Goal: Task Accomplishment & Management: Manage account settings

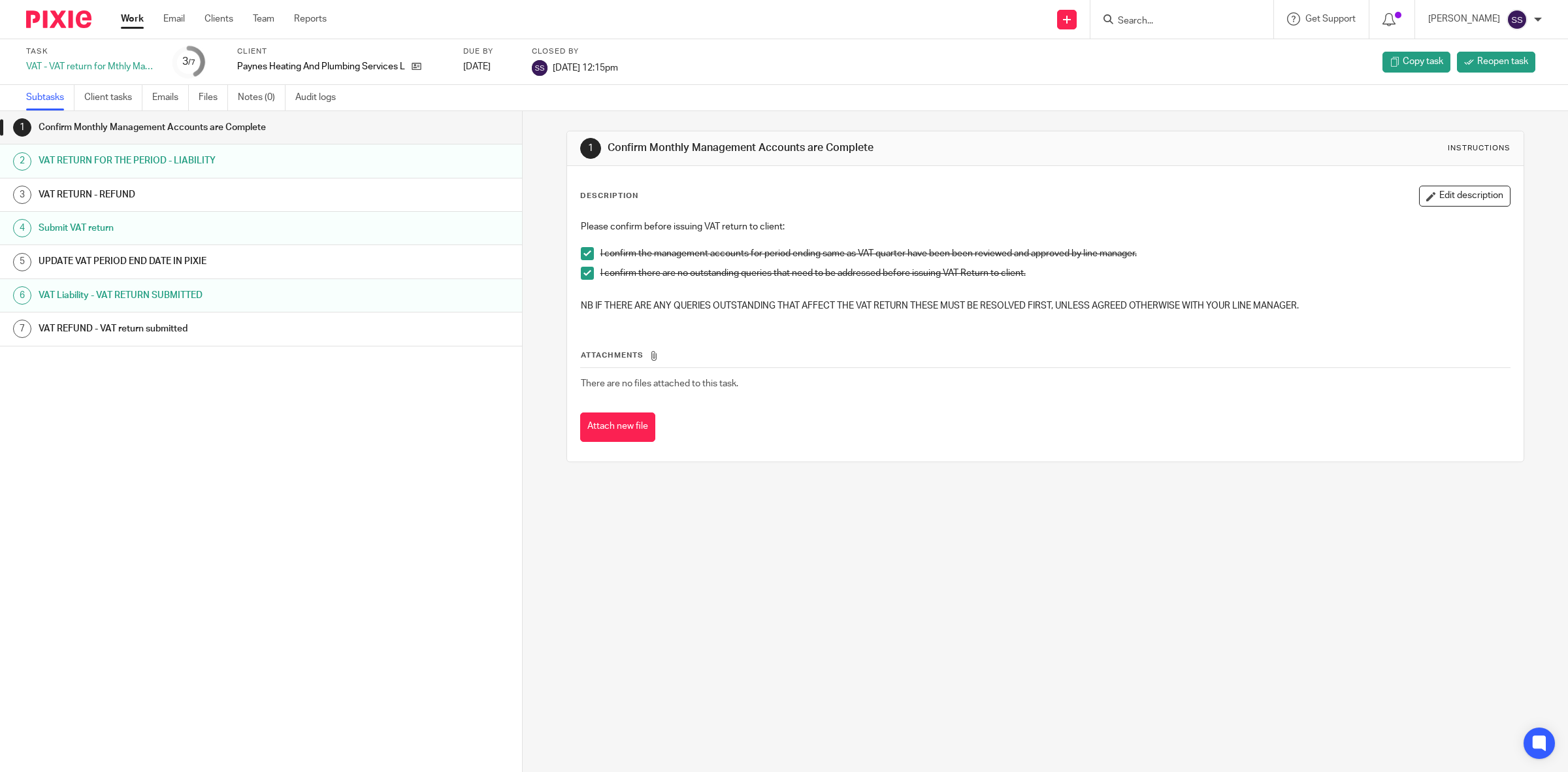
click at [133, 14] on link "Work" at bounding box center [132, 19] width 23 height 13
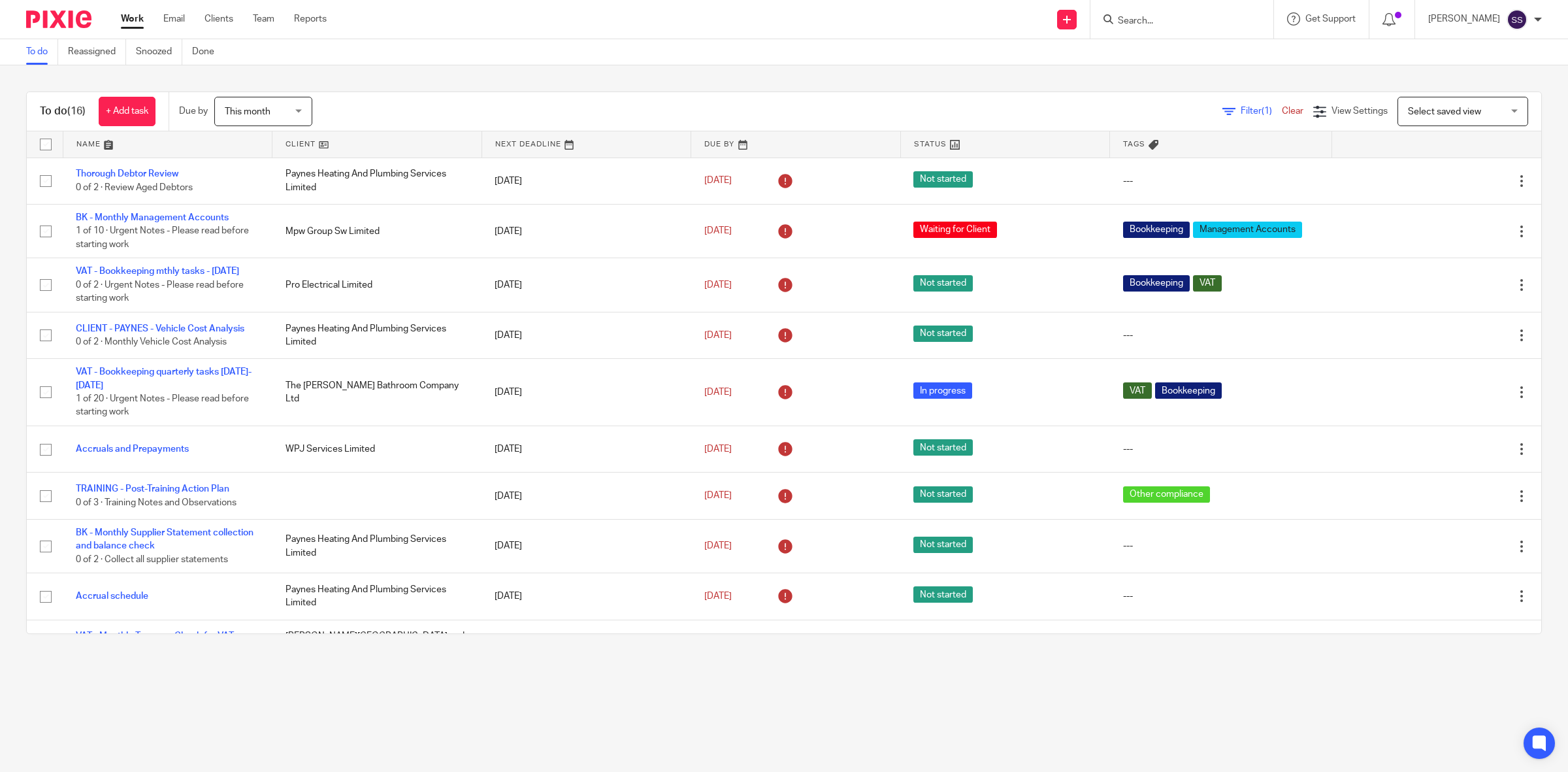
click at [295, 721] on main "To do Reassigned Snoozed Done To do (16) + Add task Due by This month This mont…" at bounding box center [784, 386] width 1568 height 772
click at [285, 135] on link at bounding box center [376, 144] width 209 height 26
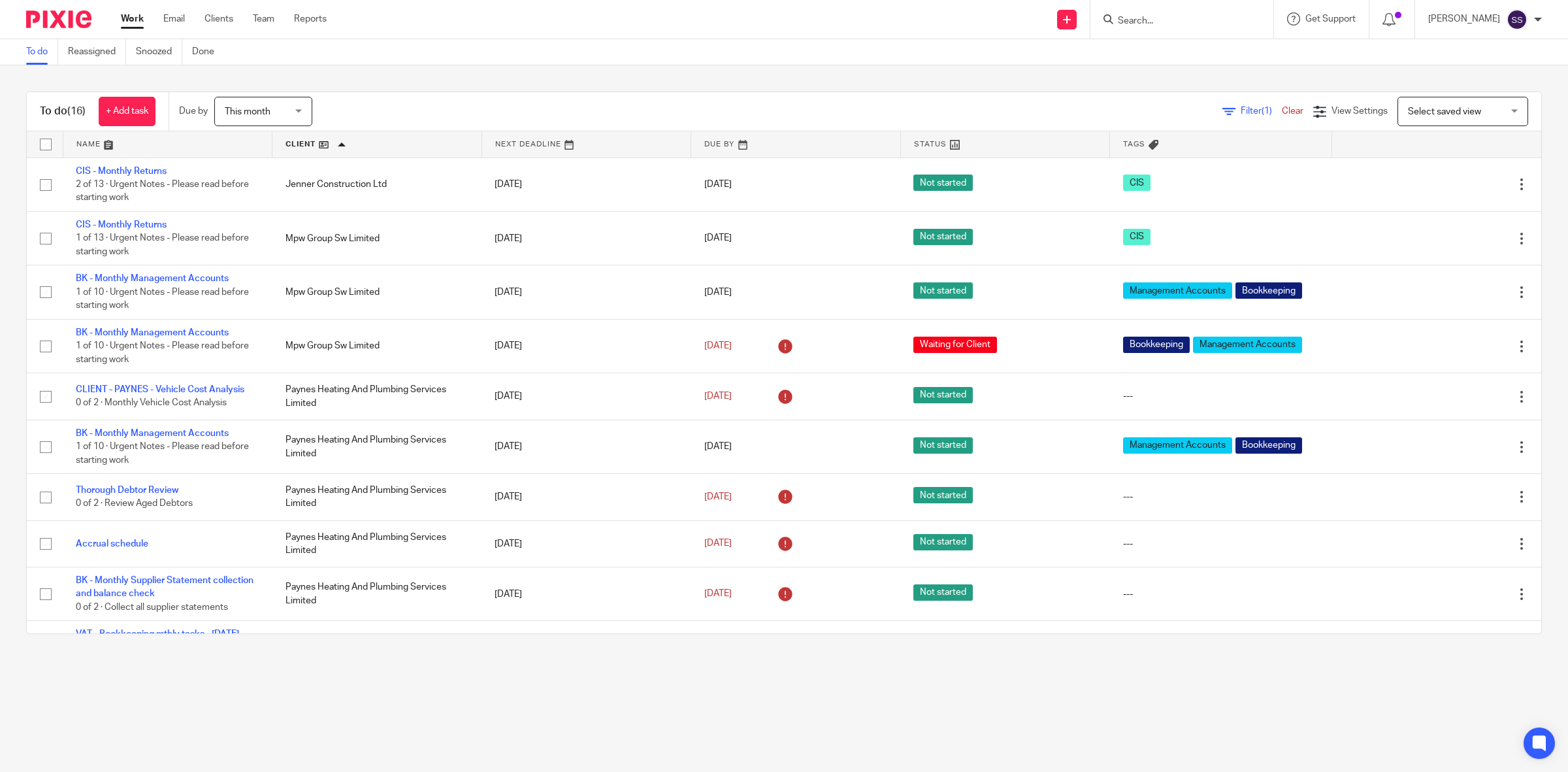
click at [286, 717] on main "To do Reassigned Snoozed Done To do (16) + Add task Due by This month This mont…" at bounding box center [784, 386] width 1568 height 772
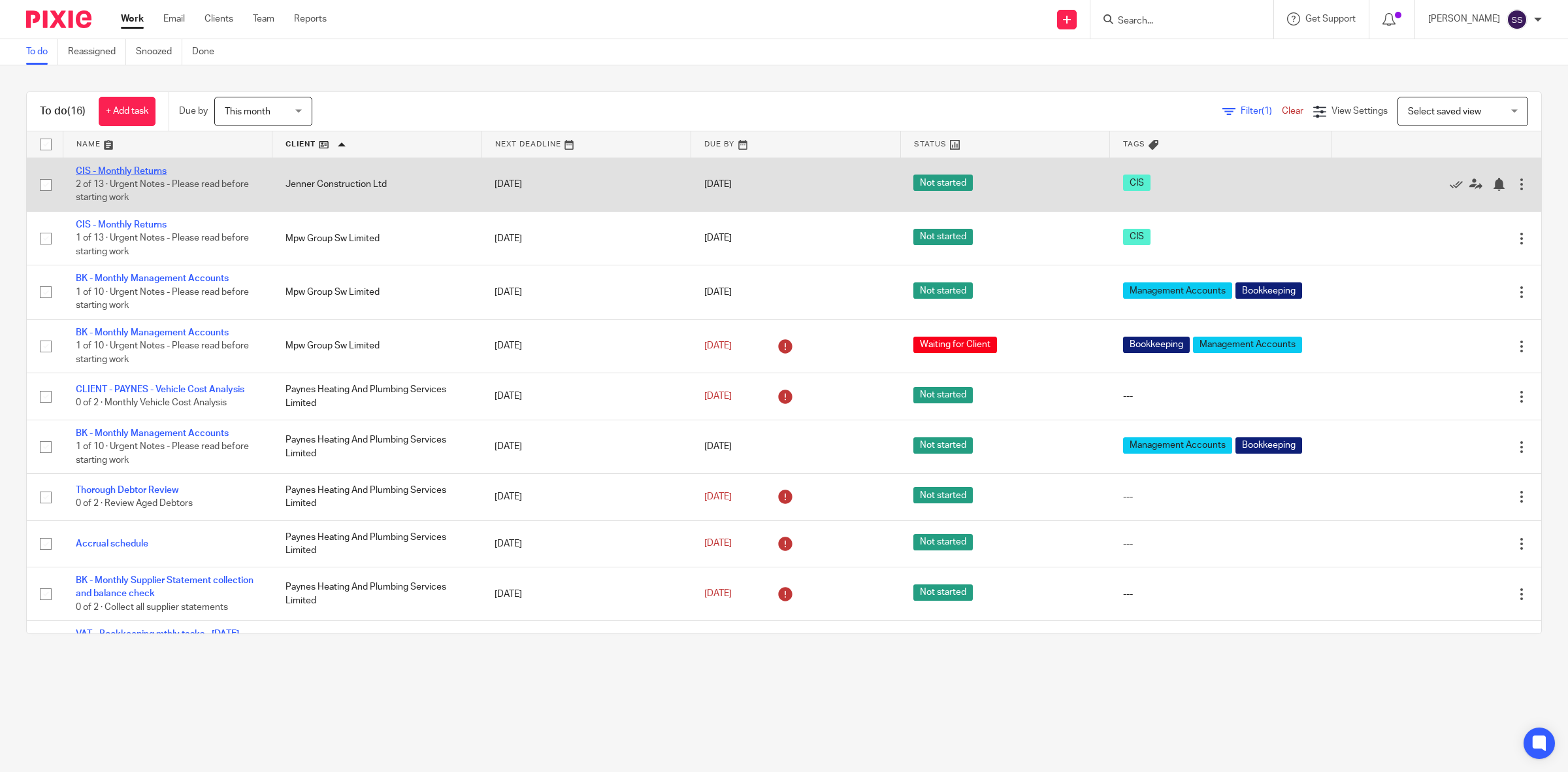
click at [125, 167] on link "CIS - Monthly Returns" at bounding box center [121, 170] width 91 height 9
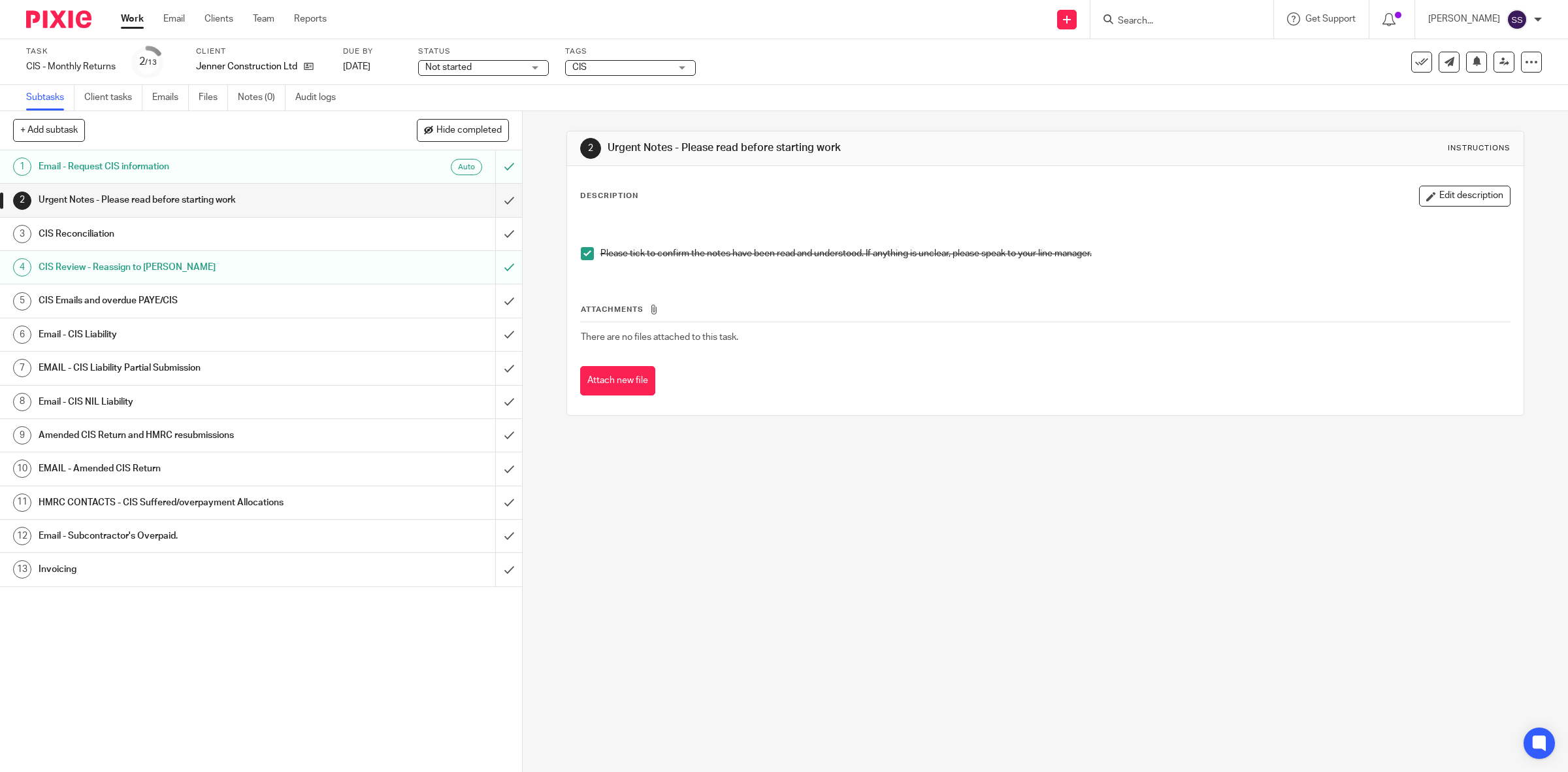
click at [206, 270] on h1 "CIS Review - Reassign to Penny" at bounding box center [186, 267] width 296 height 20
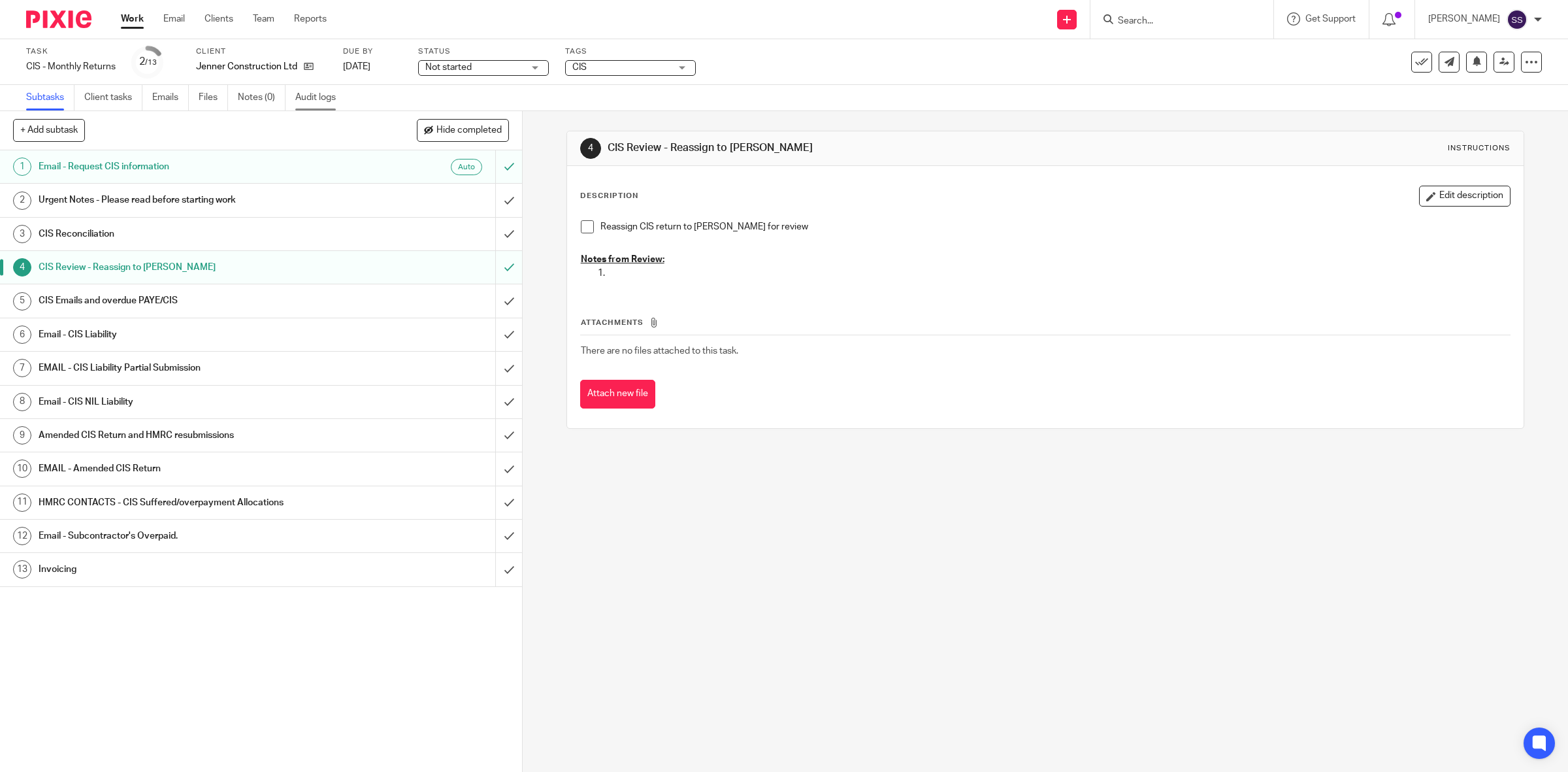
click at [330, 95] on link "Audit logs" at bounding box center [320, 98] width 50 height 25
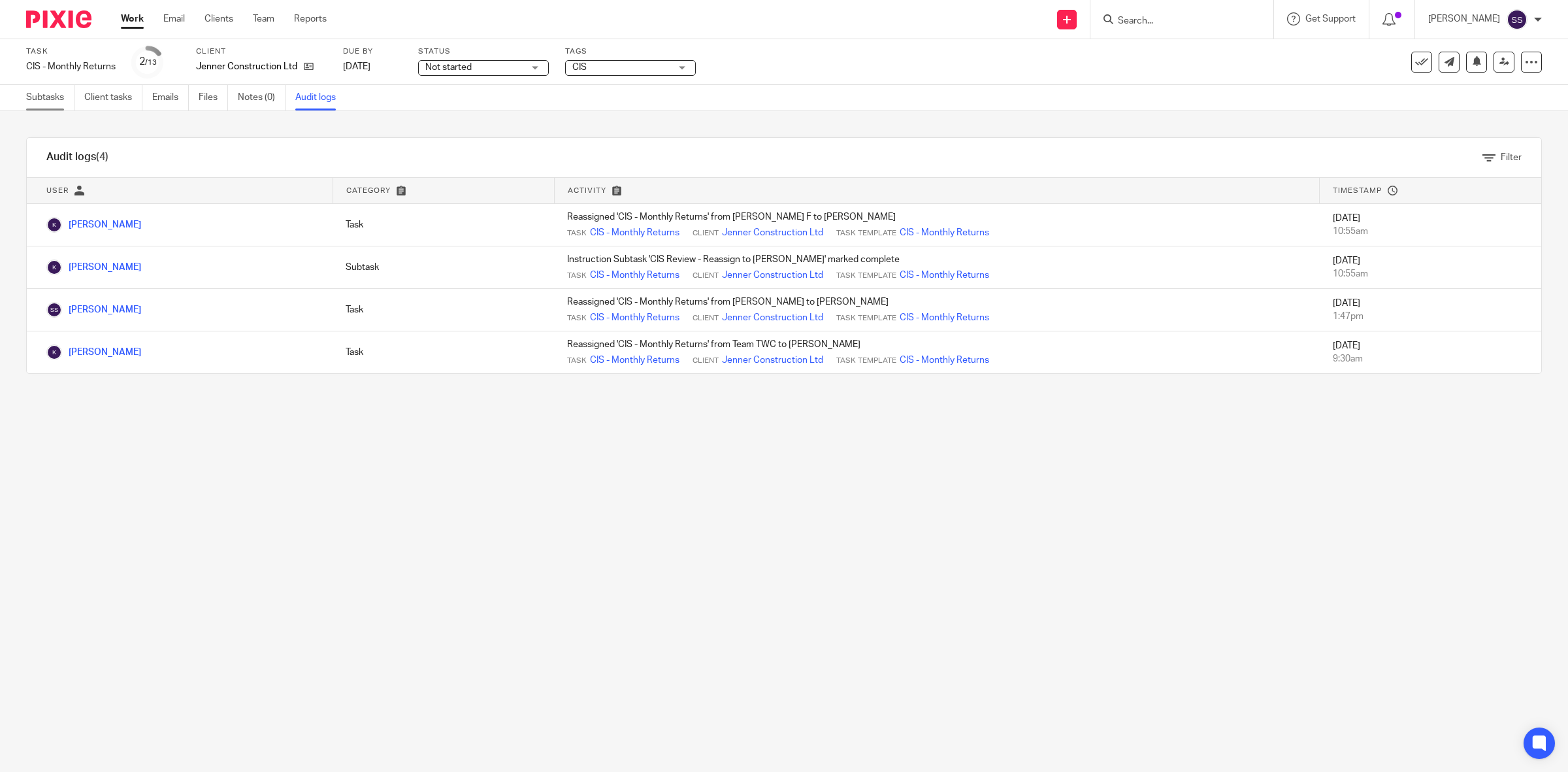
click at [39, 101] on link "Subtasks" at bounding box center [50, 98] width 49 height 25
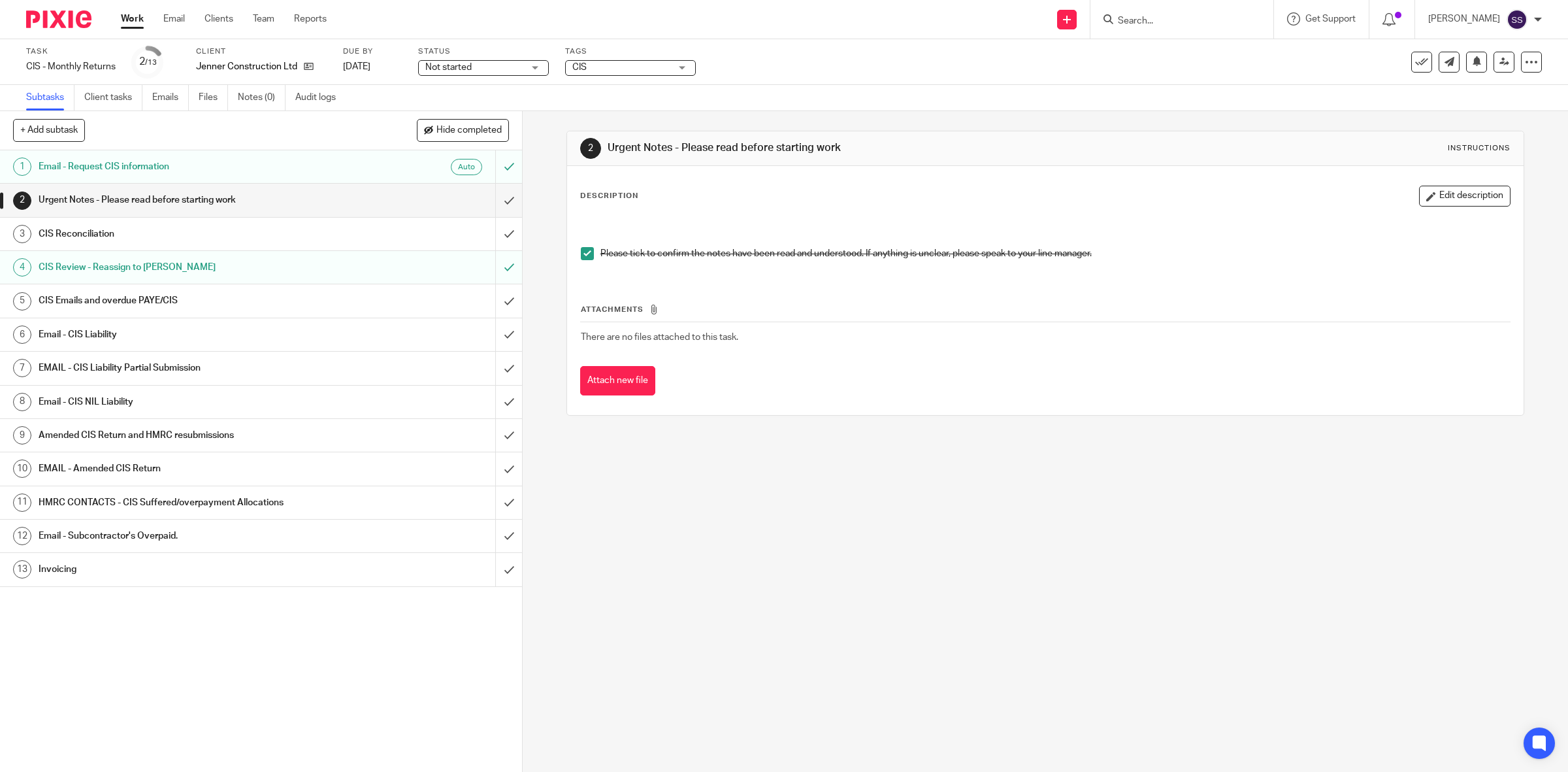
click at [191, 310] on h1 "CIS Emails and overdue PAYE/CIS" at bounding box center [186, 300] width 296 height 20
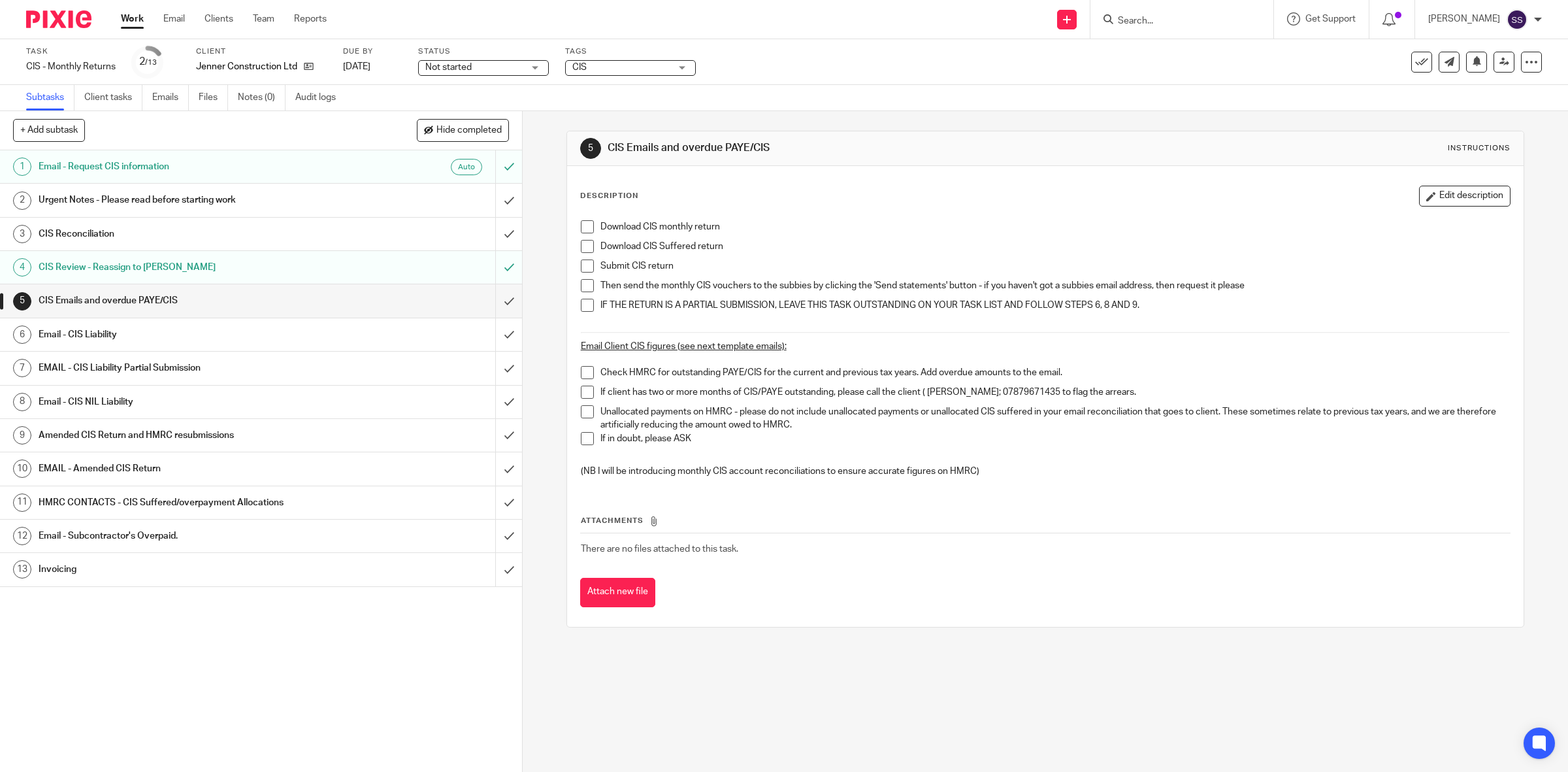
click at [165, 267] on h1 "CIS Review - Reassign to [PERSON_NAME]" at bounding box center [186, 267] width 296 height 20
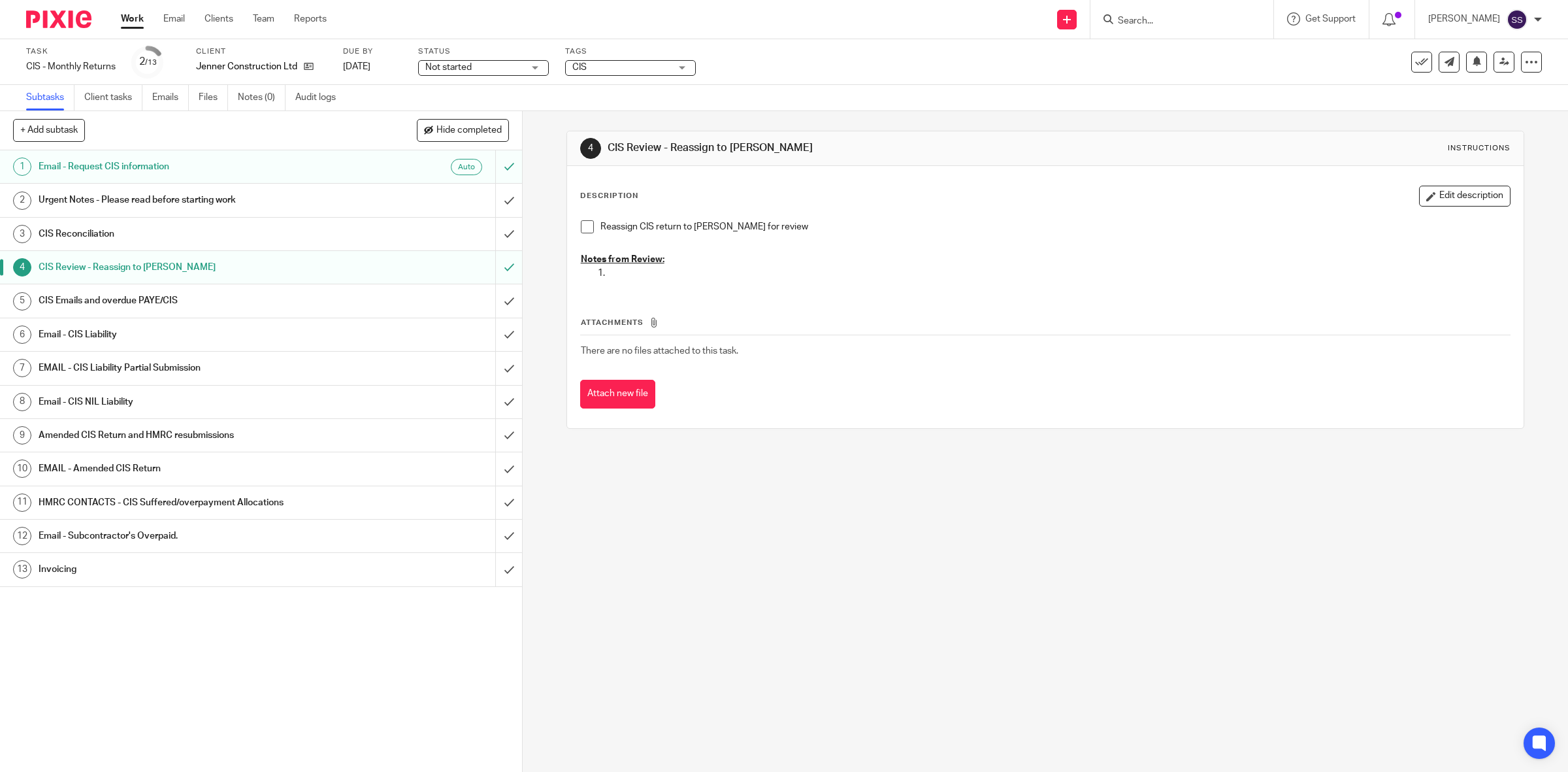
click at [582, 223] on span at bounding box center [587, 227] width 13 height 13
click at [212, 230] on h1 "CIS Reconciliation" at bounding box center [186, 234] width 296 height 20
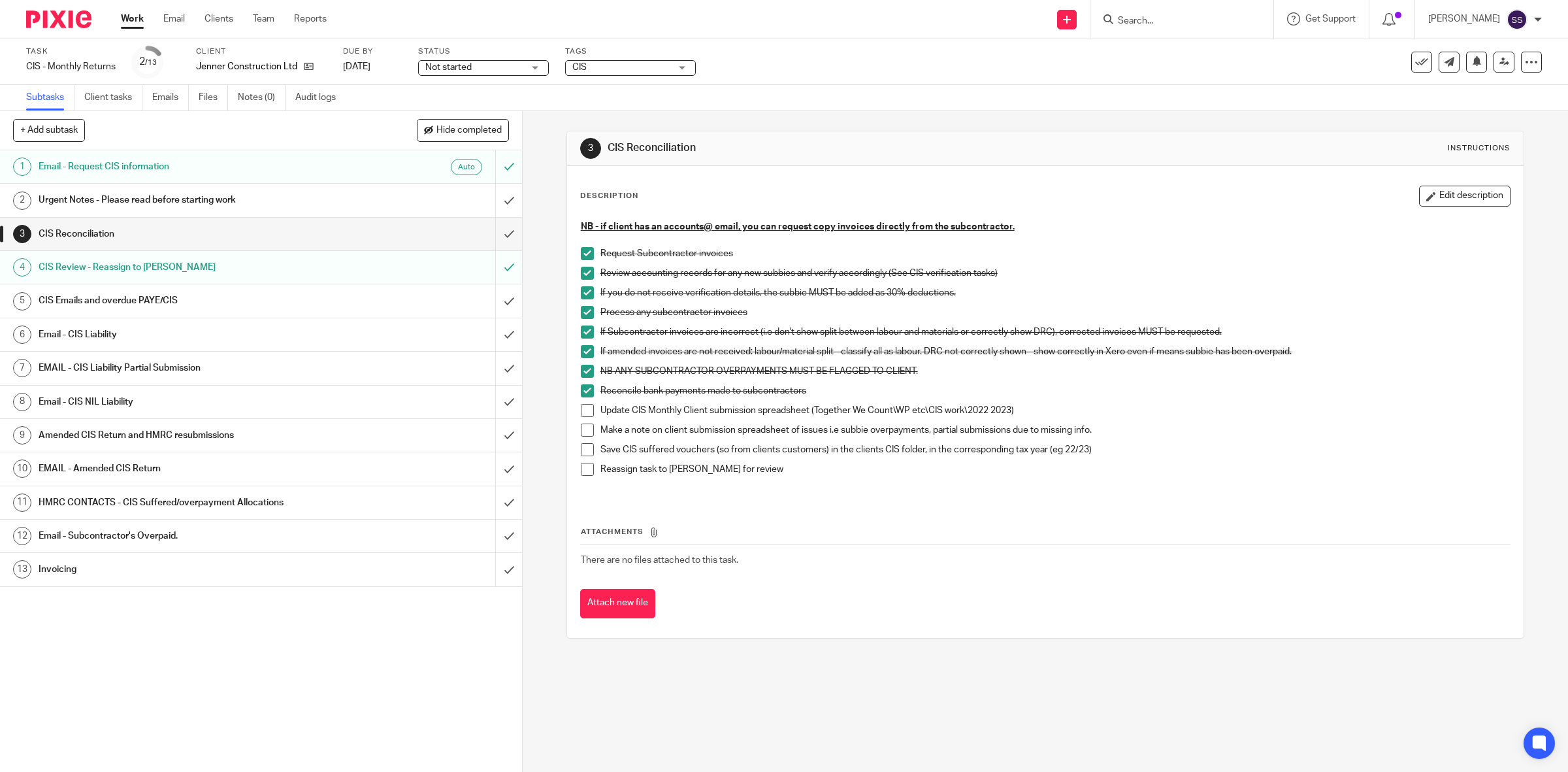
click at [97, 333] on h1 "Email - CIS Liability" at bounding box center [186, 334] width 296 height 20
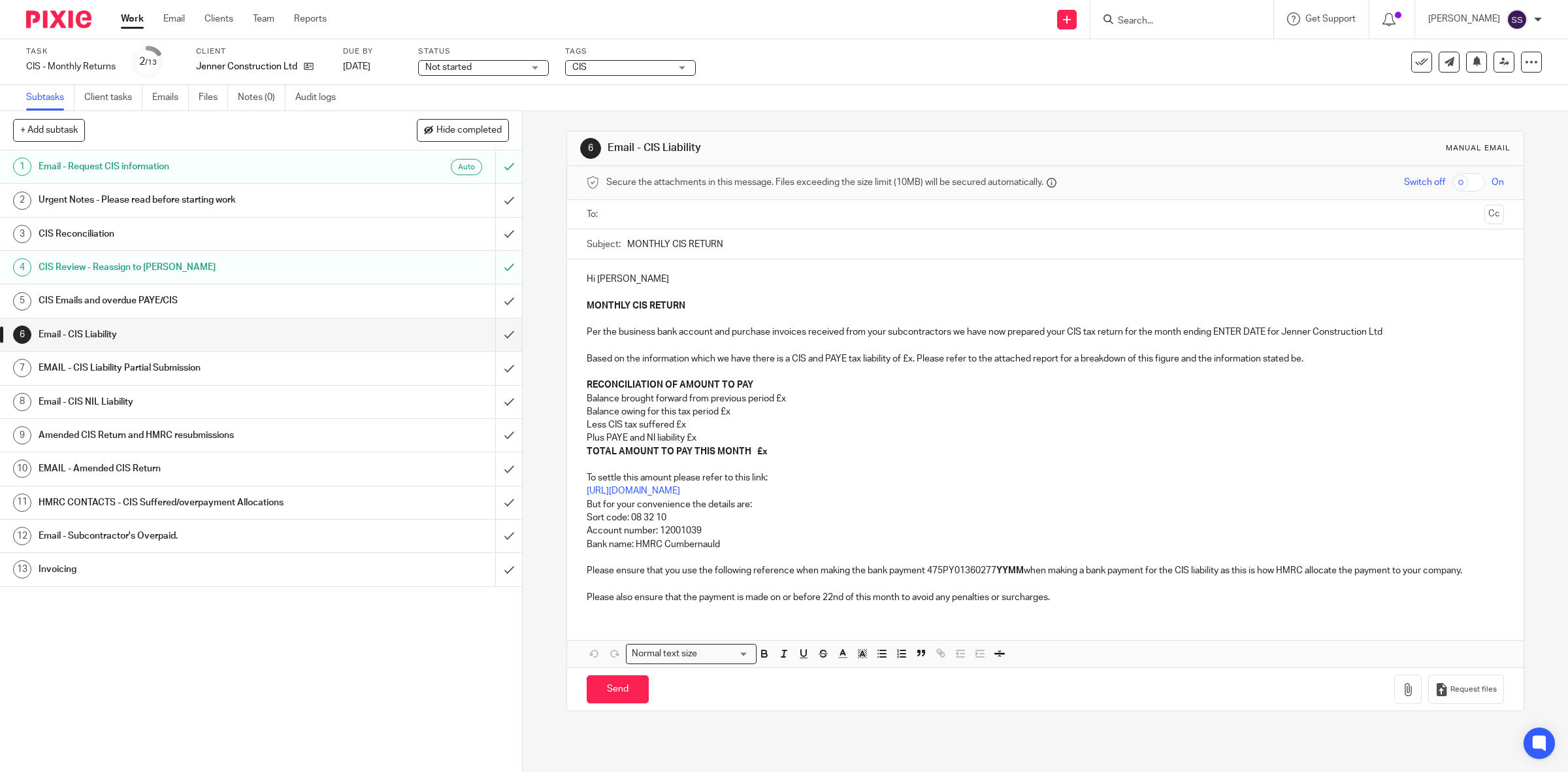
click at [150, 299] on h1 "CIS Emails and overdue PAYE/CIS" at bounding box center [186, 300] width 296 height 20
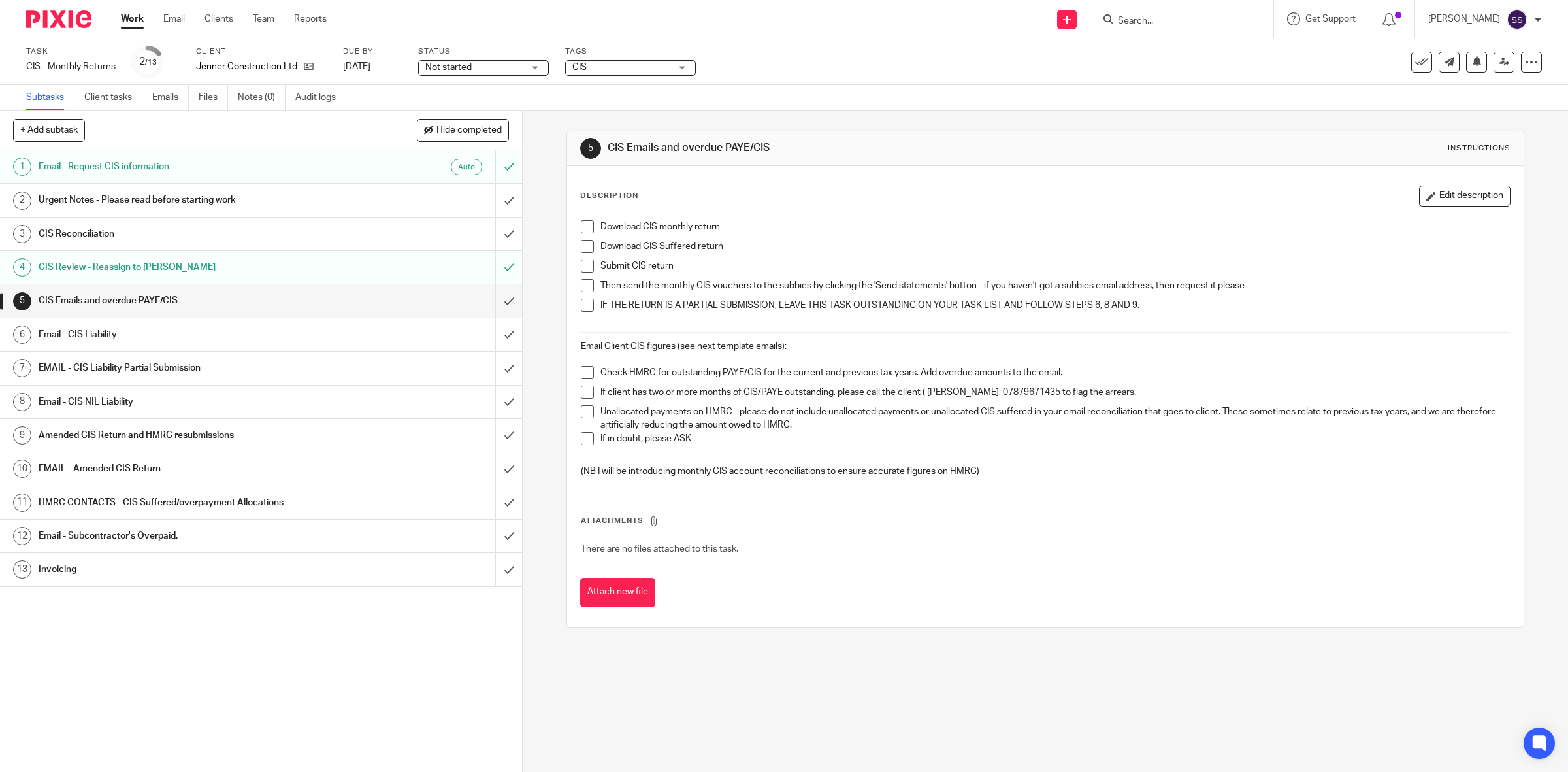
click at [581, 225] on span at bounding box center [587, 227] width 13 height 13
click at [586, 248] on span at bounding box center [587, 246] width 13 height 13
click at [582, 267] on span at bounding box center [587, 266] width 13 height 13
click at [581, 279] on span at bounding box center [587, 286] width 13 height 13
click at [228, 333] on h1 "Email - CIS Liability" at bounding box center [186, 334] width 296 height 20
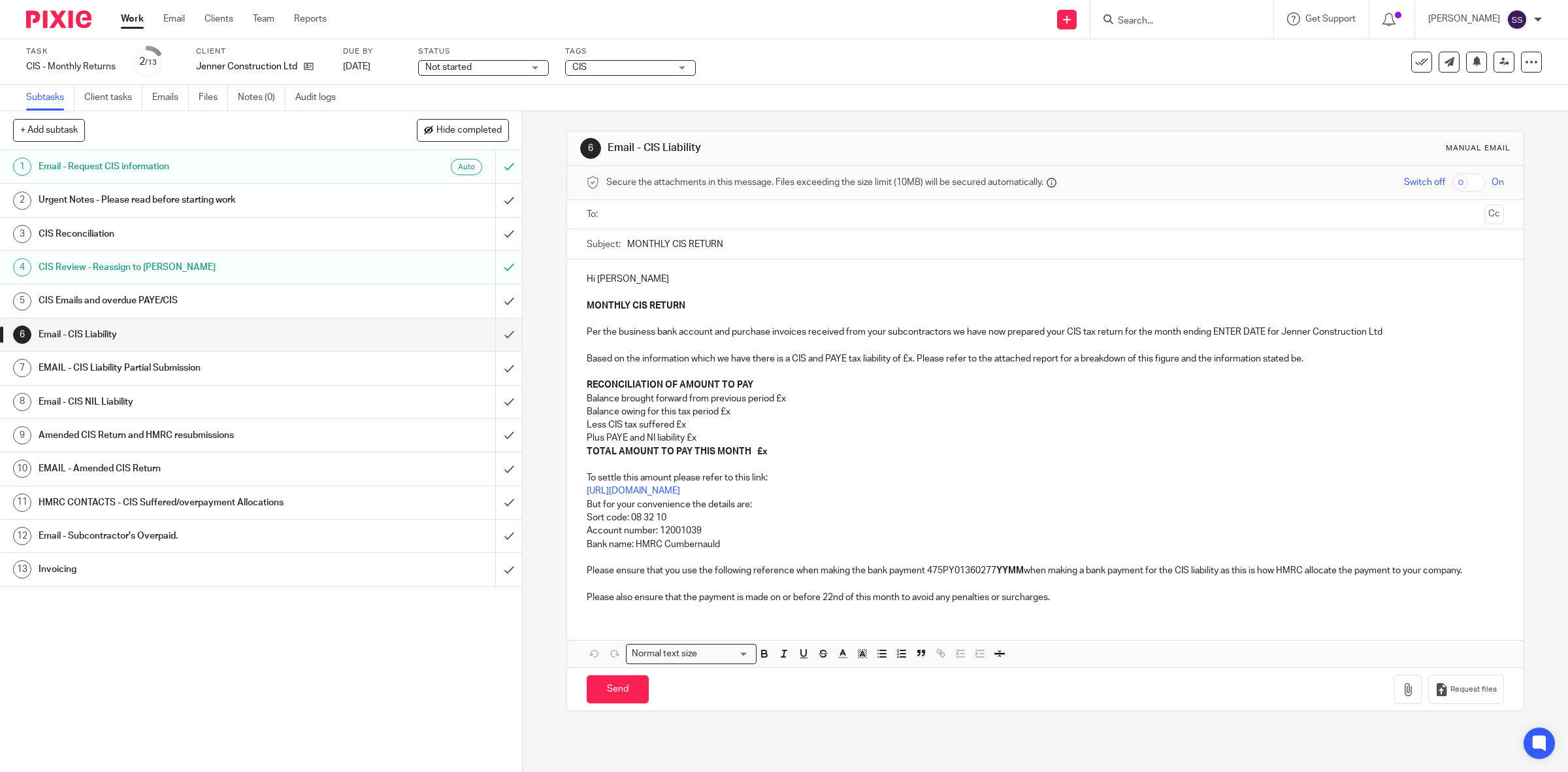
click at [204, 283] on link "4 CIS Review - Reassign to [PERSON_NAME]" at bounding box center [247, 267] width 495 height 33
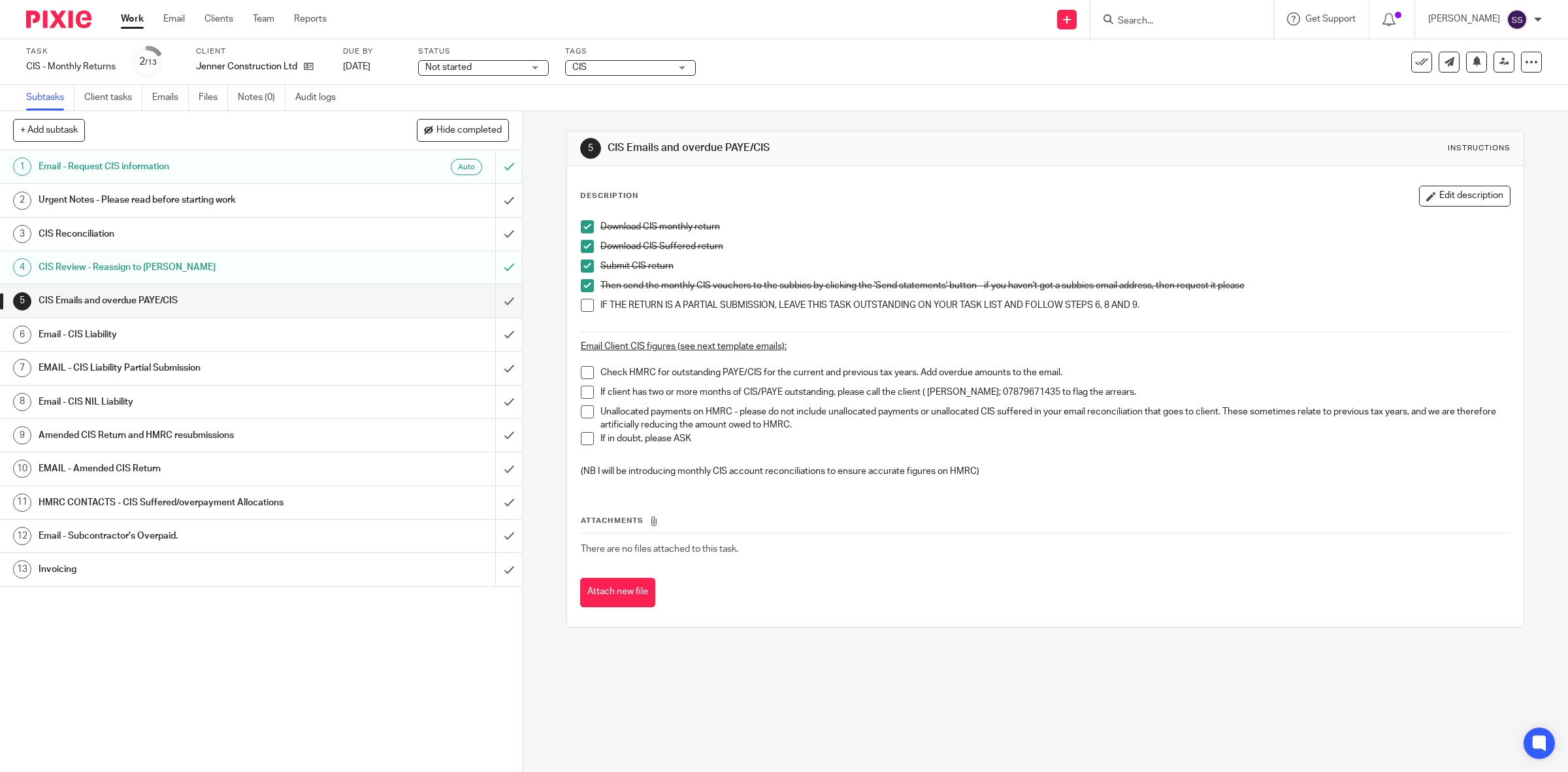
click at [139, 337] on h1 "Email - CIS Liability" at bounding box center [186, 334] width 296 height 20
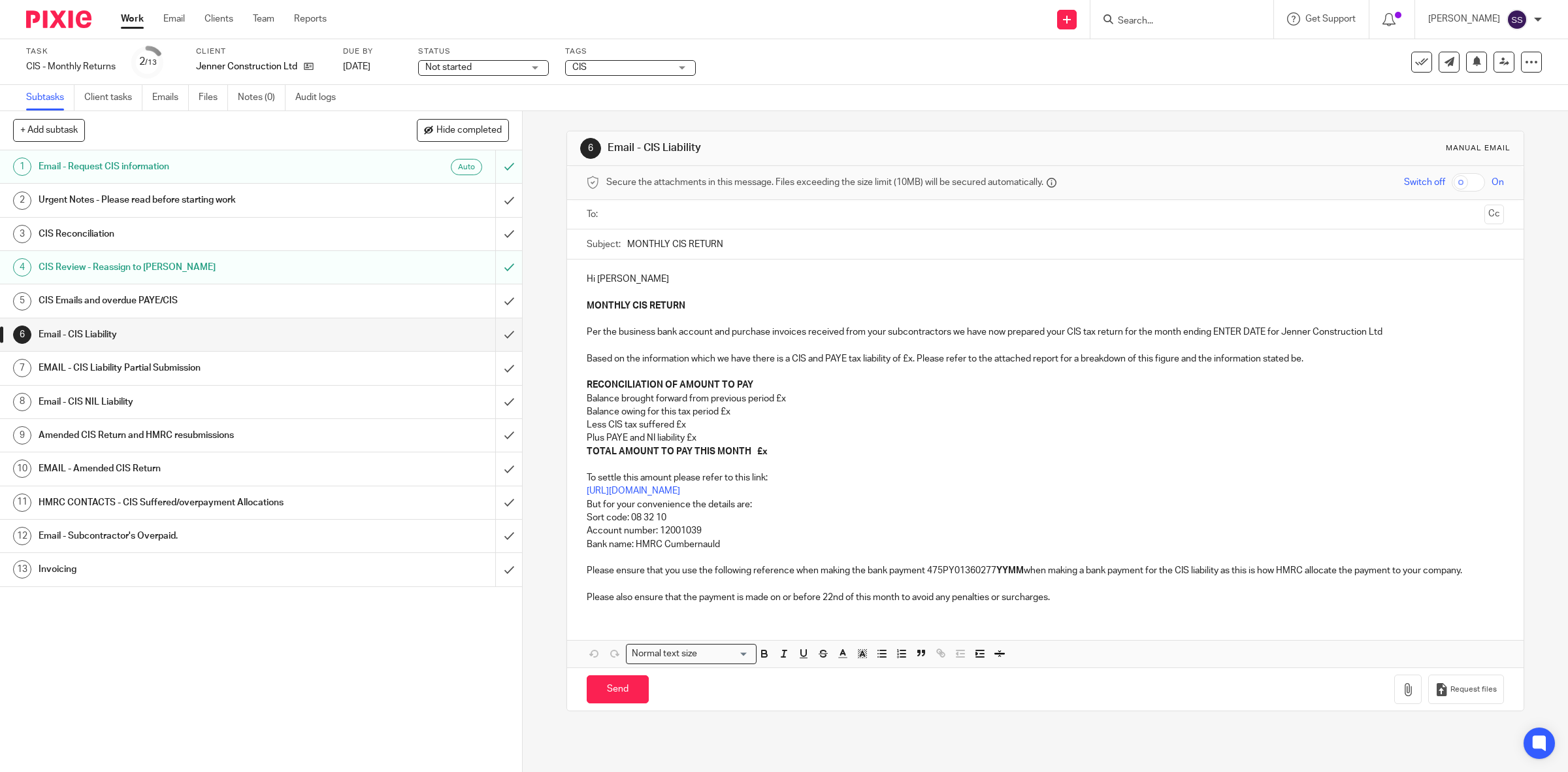
click at [1228, 331] on p "MONTHLY CIS RETURN Per the business bank account and purchase invoices received…" at bounding box center [1045, 345] width 918 height 93
click at [784, 407] on p "Balance owing for this tax period £x" at bounding box center [1045, 411] width 918 height 13
drag, startPoint x: 676, startPoint y: 422, endPoint x: 684, endPoint y: 423, distance: 8.1
click at [677, 422] on p "Less CIS tax suffered £x" at bounding box center [1045, 425] width 918 height 13
click at [684, 423] on p "Less CIS tax suffered £x" at bounding box center [1045, 425] width 918 height 13
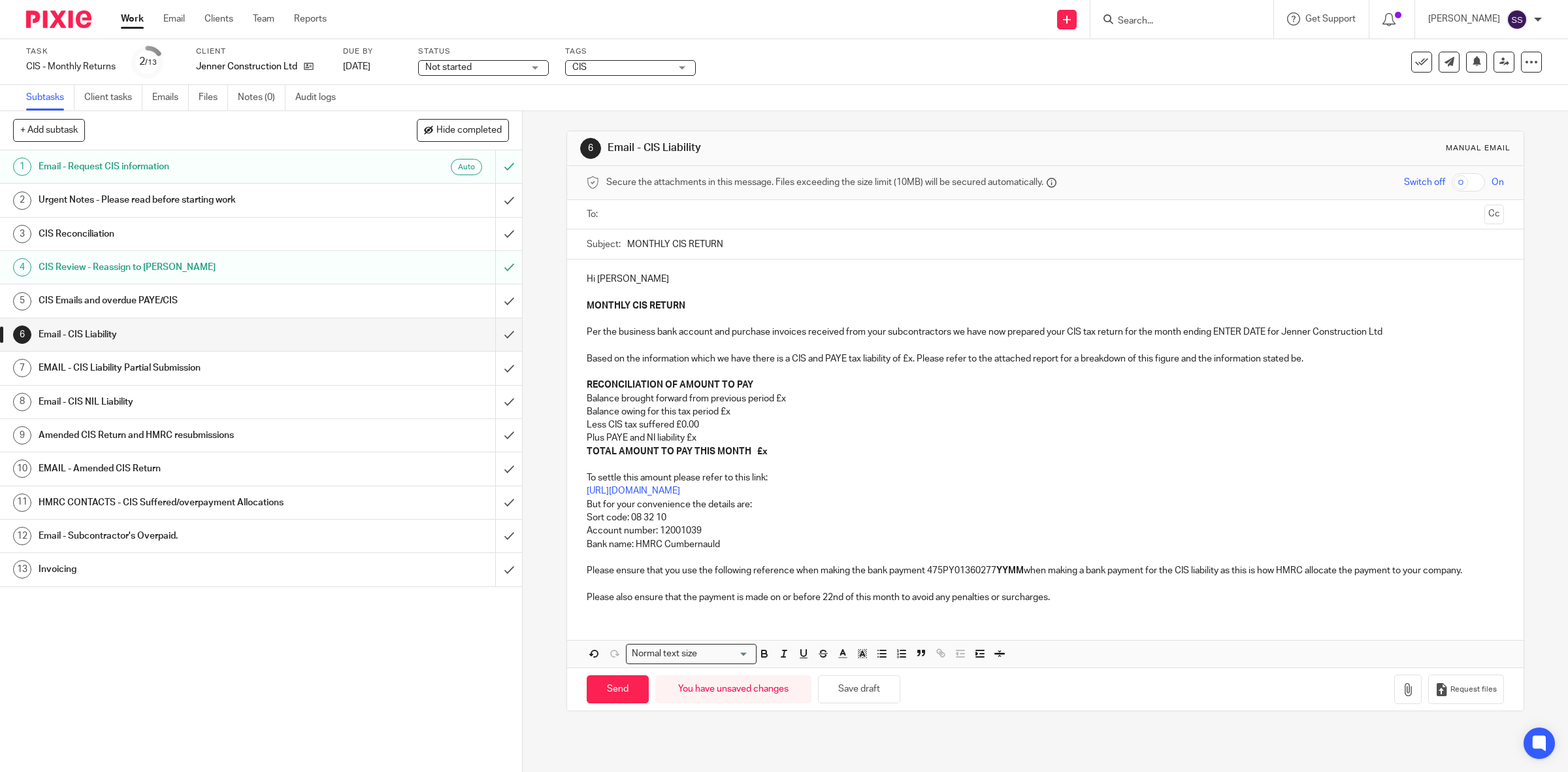
click at [702, 439] on p "Plus PAYE and NI liability £x" at bounding box center [1045, 438] width 918 height 13
click at [788, 396] on p "Balance brought forward from previous period £x" at bounding box center [1045, 399] width 918 height 13
click at [733, 411] on p "Balance owing for this tax period £x" at bounding box center [1045, 411] width 918 height 13
click at [774, 446] on p "TOTAL AMOUNT TO PAY THIS MONTH £x" at bounding box center [1045, 451] width 918 height 13
click at [1022, 570] on p "To settle this amount please refer to this link: https://www.gov.uk/pay-paye-ta…" at bounding box center [1045, 517] width 918 height 119
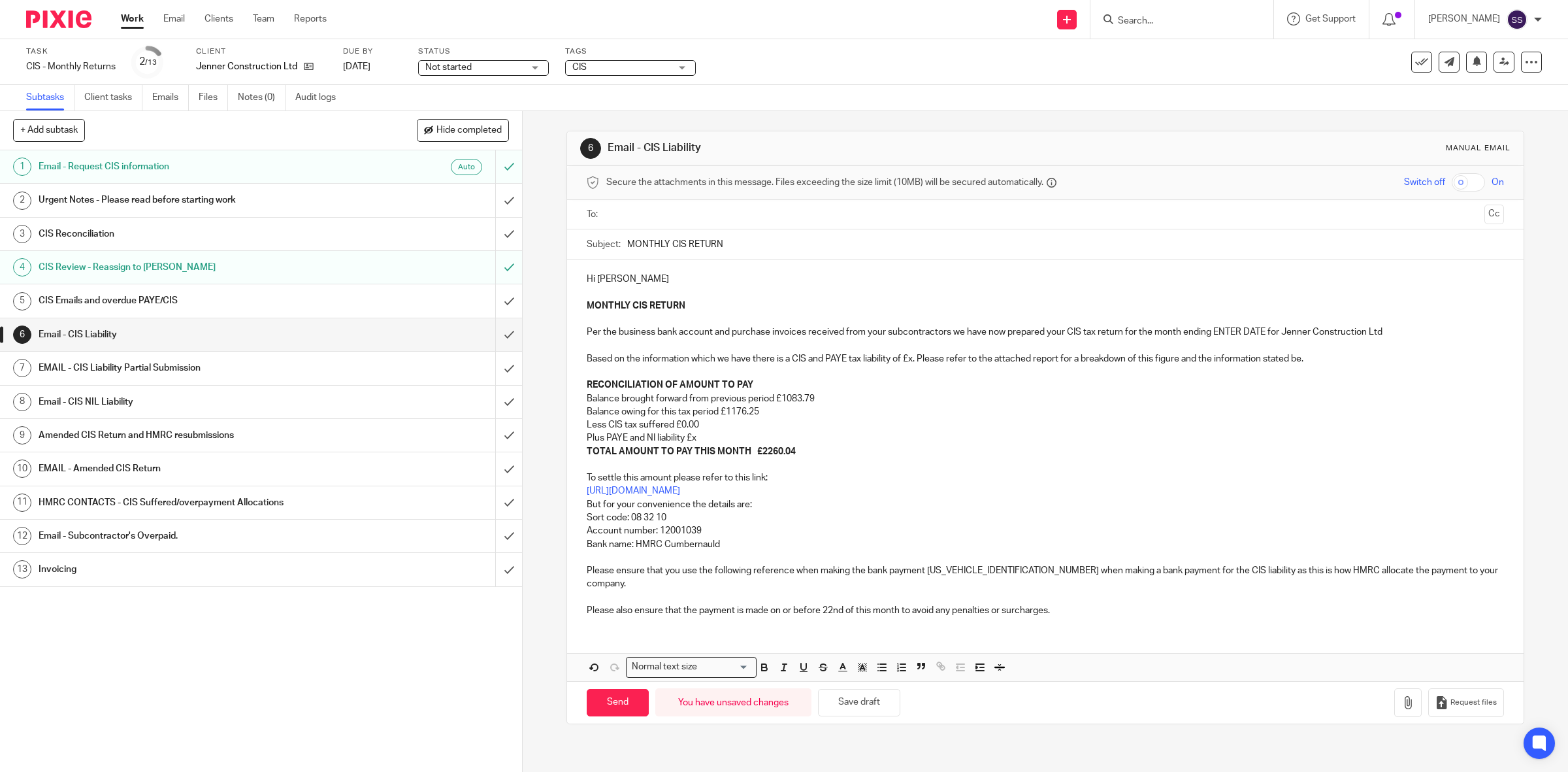
click at [945, 443] on p "Plus PAYE and NI liability £x" at bounding box center [1045, 438] width 918 height 13
click at [1231, 330] on p "MONTHLY CIS RETURN Per the business bank account and purchase invoices received…" at bounding box center [1045, 345] width 918 height 93
click at [1245, 324] on p "MONTHLY CIS RETURN Per the business bank account and purchase invoices received…" at bounding box center [1045, 345] width 918 height 93
click at [1255, 333] on p "MONTHLY CIS RETURN Per the business bank account and purchase invoices received…" at bounding box center [1045, 345] width 918 height 93
drag, startPoint x: 1264, startPoint y: 335, endPoint x: 1208, endPoint y: 338, distance: 56.1
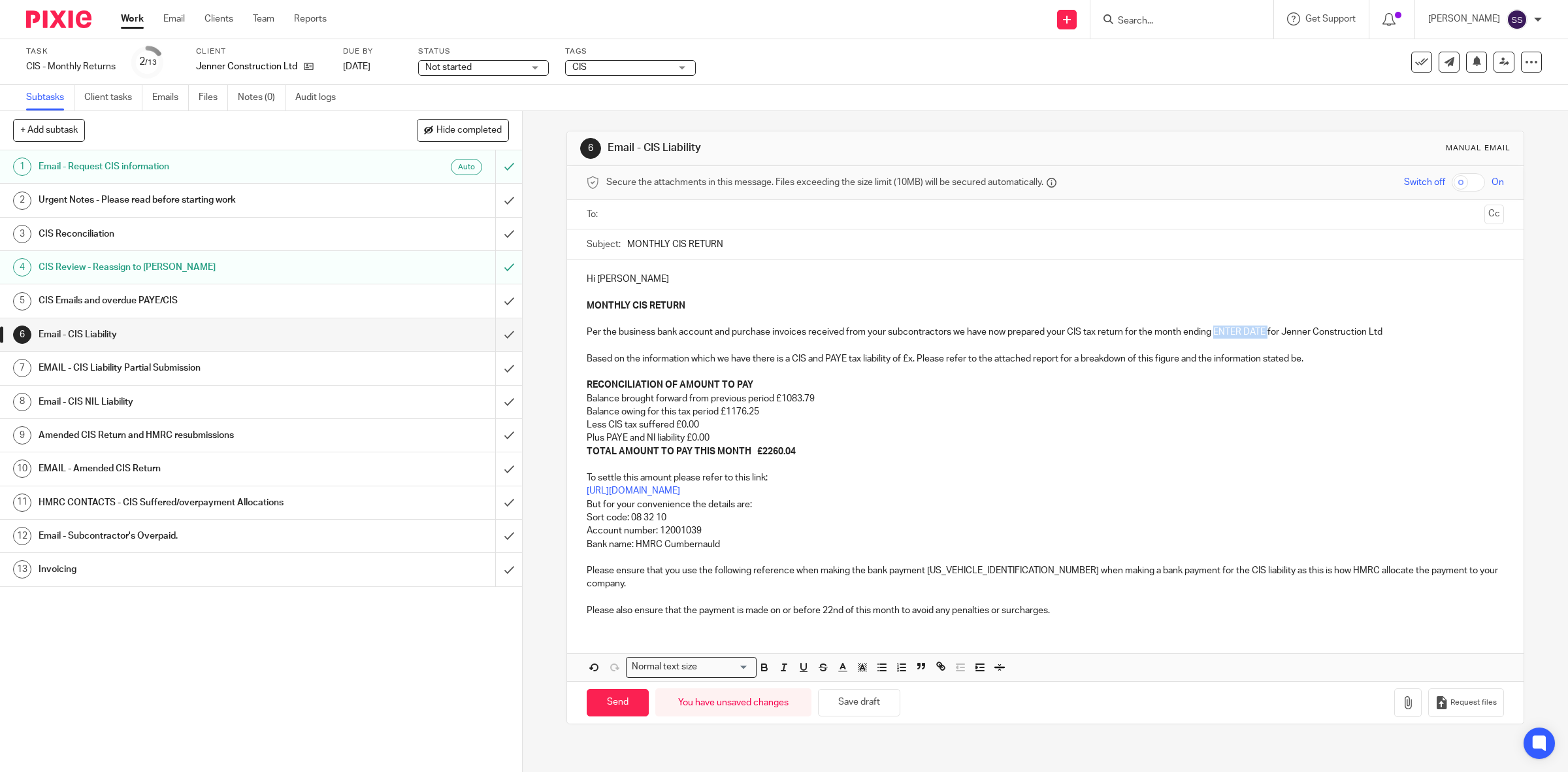
click at [1208, 338] on p "MONTHLY CIS RETURN Per the business bank account and purchase invoices received…" at bounding box center [1045, 345] width 918 height 93
click at [1127, 377] on p "MONTHLY CIS RETURN Per the business bank account and purchase invoices received…" at bounding box center [1045, 345] width 918 height 93
click at [1401, 696] on icon "button" at bounding box center [1407, 702] width 13 height 13
click at [877, 372] on p "MONTHLY CIS RETURN Per the business bank account and purchase invoices received…" at bounding box center [1045, 345] width 918 height 93
click at [911, 357] on p "MONTHLY CIS RETURN Per the business bank account and purchase invoices received…" at bounding box center [1045, 345] width 918 height 93
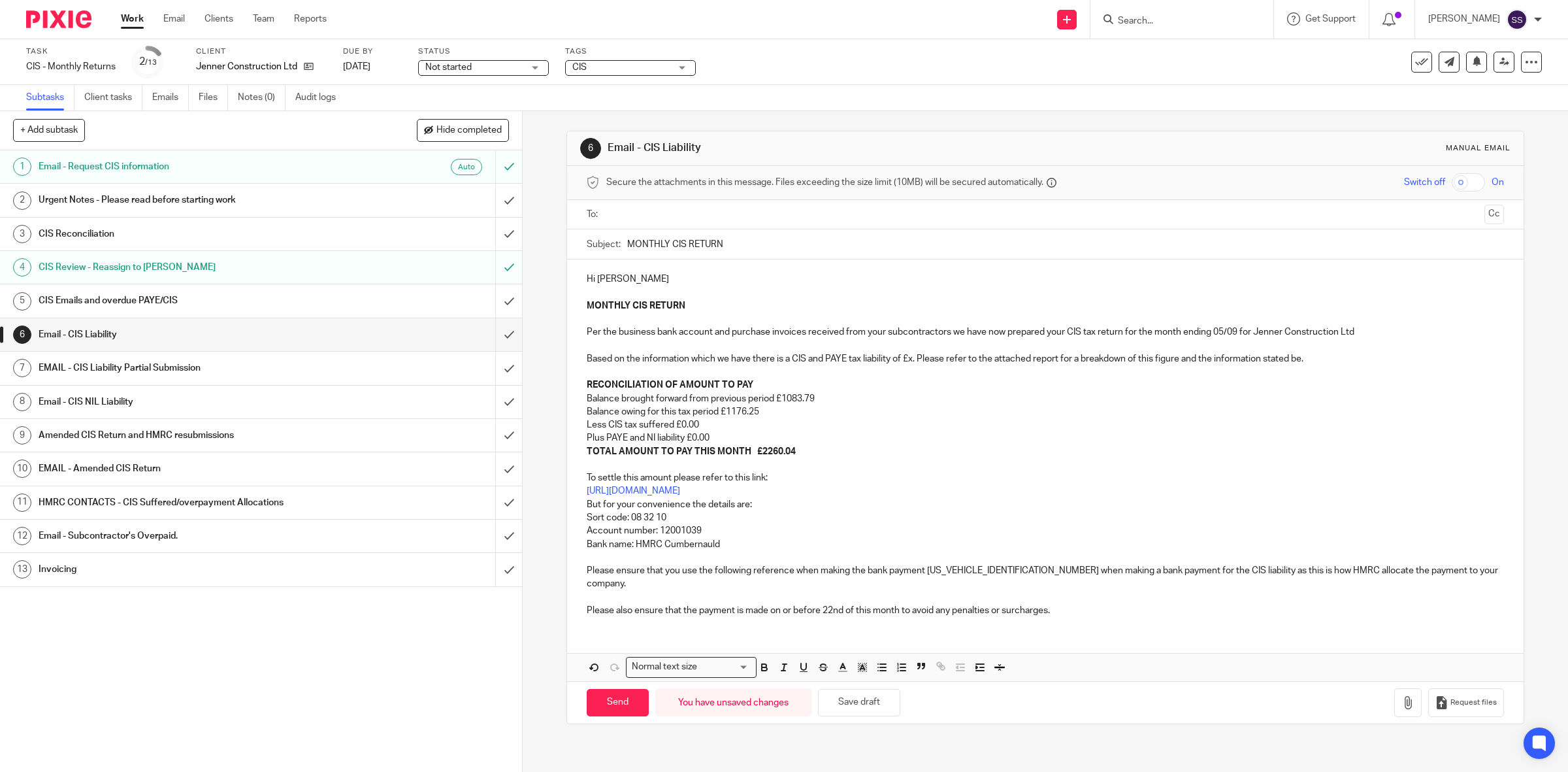
click at [909, 361] on p "MONTHLY CIS RETURN Per the business bank account and purchase invoices received…" at bounding box center [1045, 345] width 918 height 93
click at [911, 360] on p "MONTHLY CIS RETURN Per the business bank account and purchase invoices received…" at bounding box center [1045, 345] width 918 height 93
click at [783, 400] on p "Balance brought forward from previous period £1083.79" at bounding box center [1045, 399] width 918 height 13
click at [726, 411] on p "Balance owing for this tax period £1176.25" at bounding box center [1045, 411] width 918 height 13
click at [757, 450] on strong "TOTAL AMOUNT TO PAY THIS MONTH £2260.04" at bounding box center [691, 451] width 209 height 9
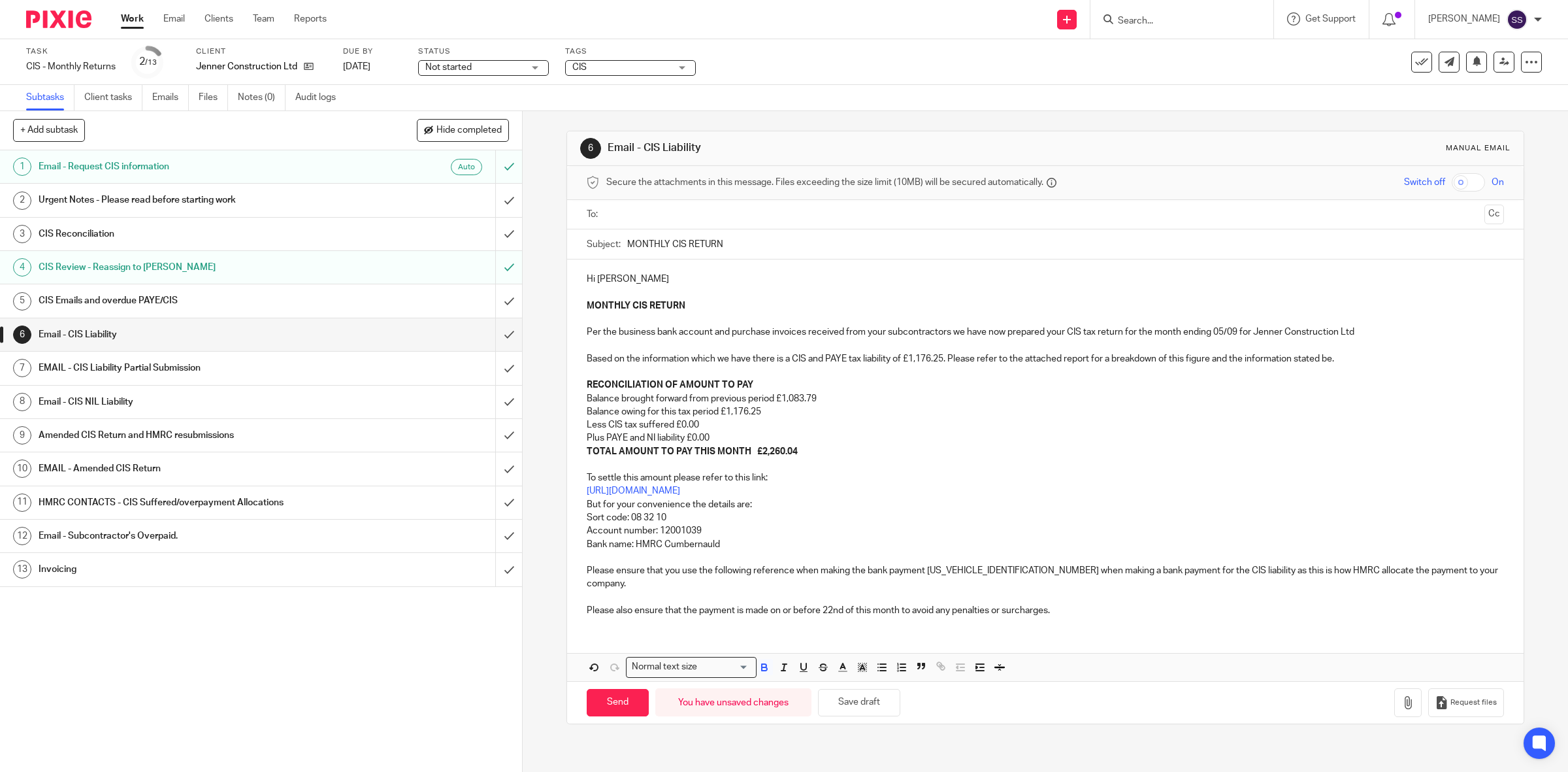
click at [849, 447] on p "TOTAL AMOUNT TO PAY THIS MONTH £2,260.04" at bounding box center [1045, 451] width 918 height 13
click at [1394, 692] on button "button" at bounding box center [1407, 703] width 27 height 29
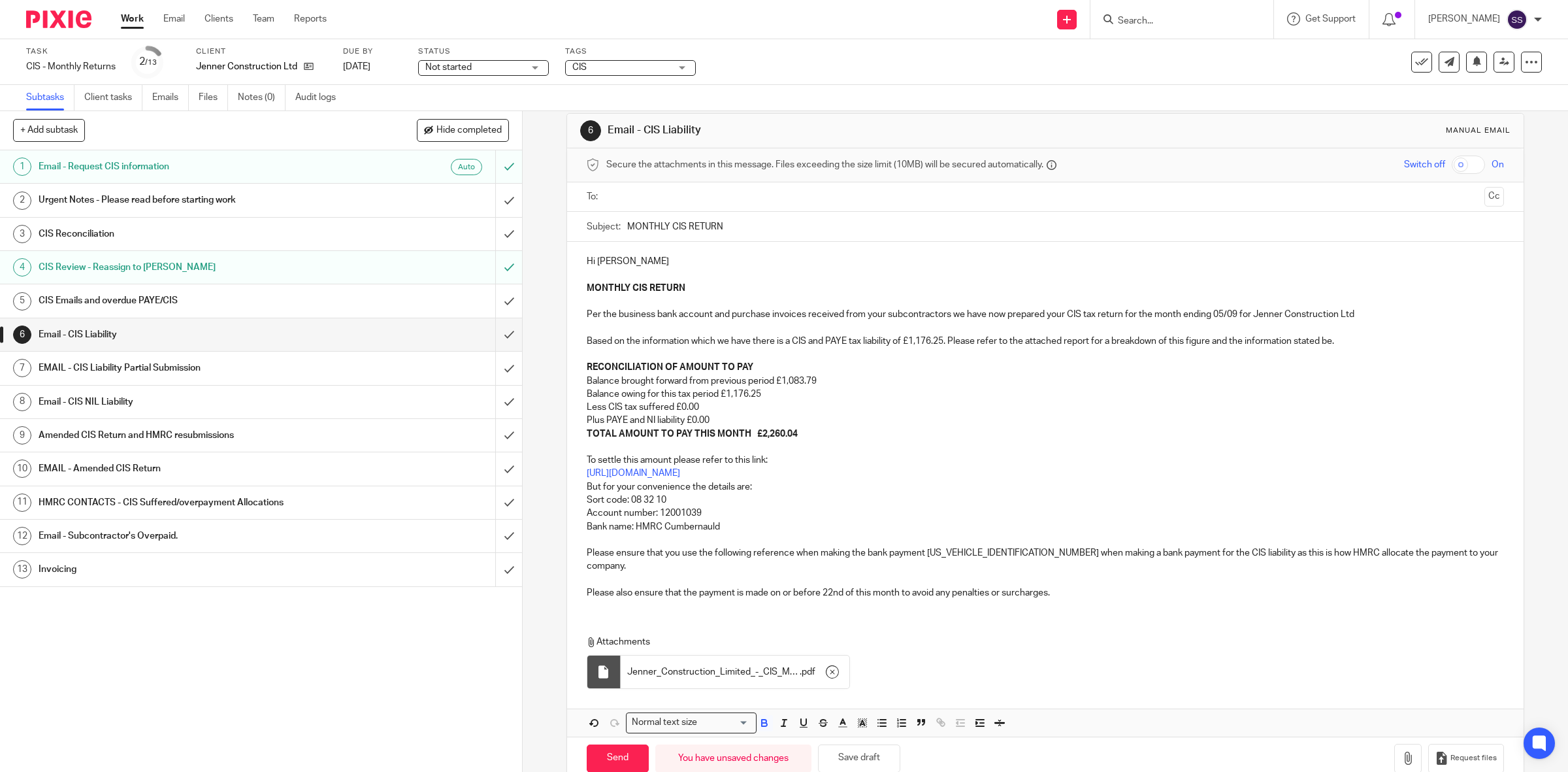
scroll to position [35, 0]
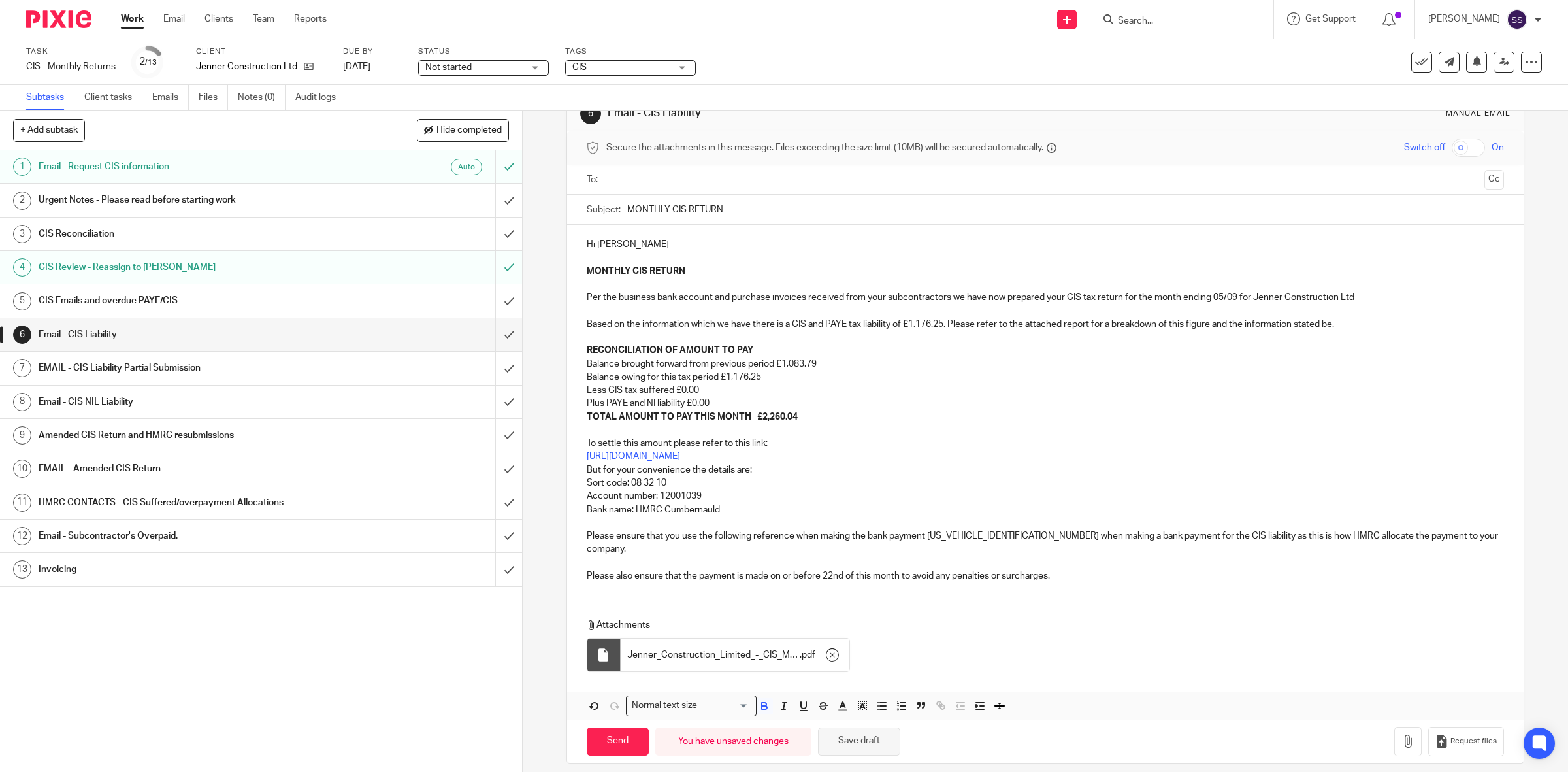
click at [882, 727] on button "Save draft" at bounding box center [858, 741] width 82 height 28
click at [870, 732] on button "Save draft" at bounding box center [858, 741] width 82 height 28
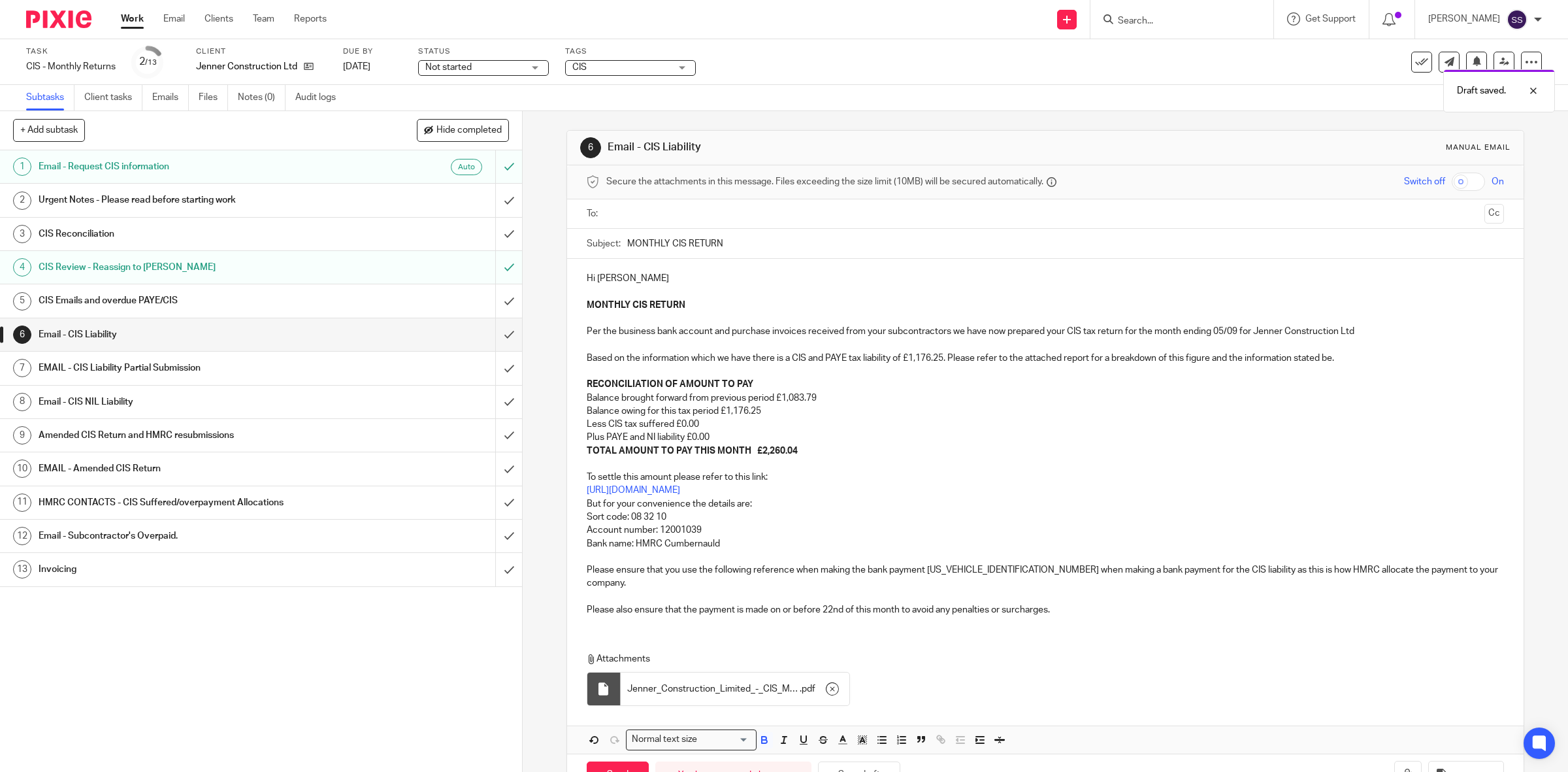
scroll to position [0, 0]
click at [1493, 68] on link at bounding box center [1504, 62] width 21 height 21
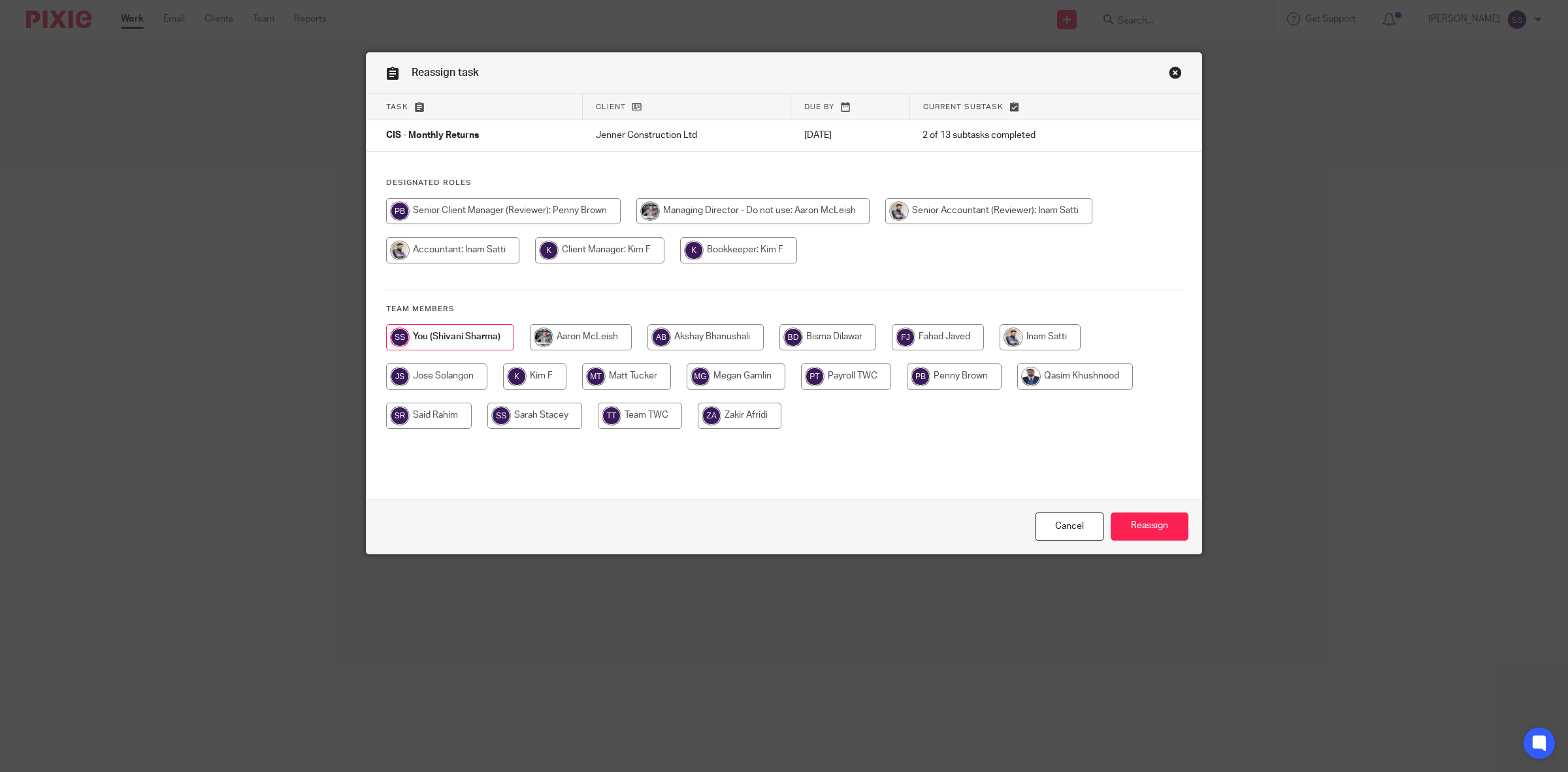
drag, startPoint x: 722, startPoint y: 247, endPoint x: 735, endPoint y: 247, distance: 13.0
click at [722, 247] on input "radio" at bounding box center [738, 250] width 117 height 26
radio input "true"
click at [1125, 517] on input "Reassign" at bounding box center [1150, 526] width 78 height 28
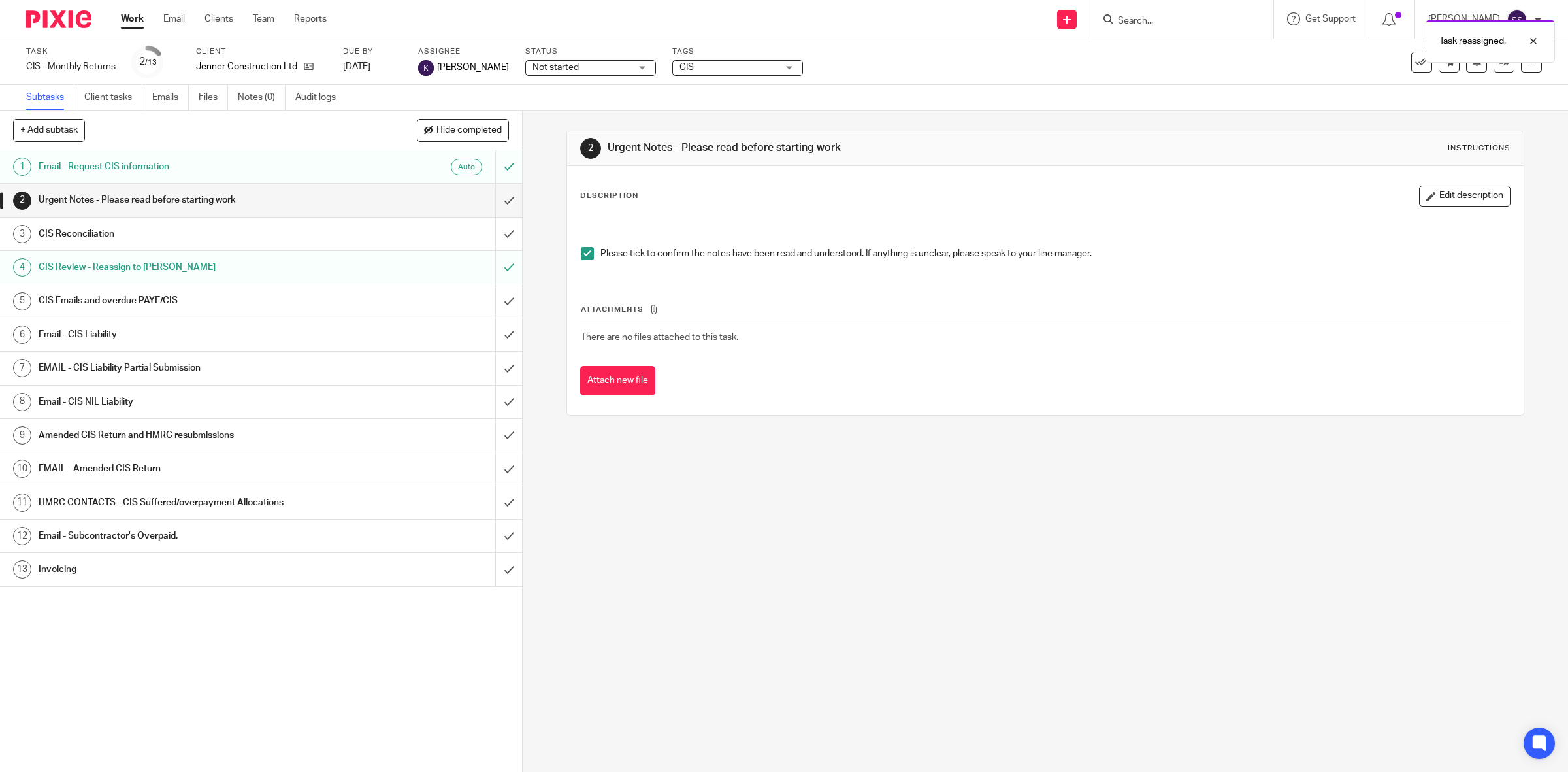
click at [130, 20] on link "Work" at bounding box center [132, 19] width 23 height 13
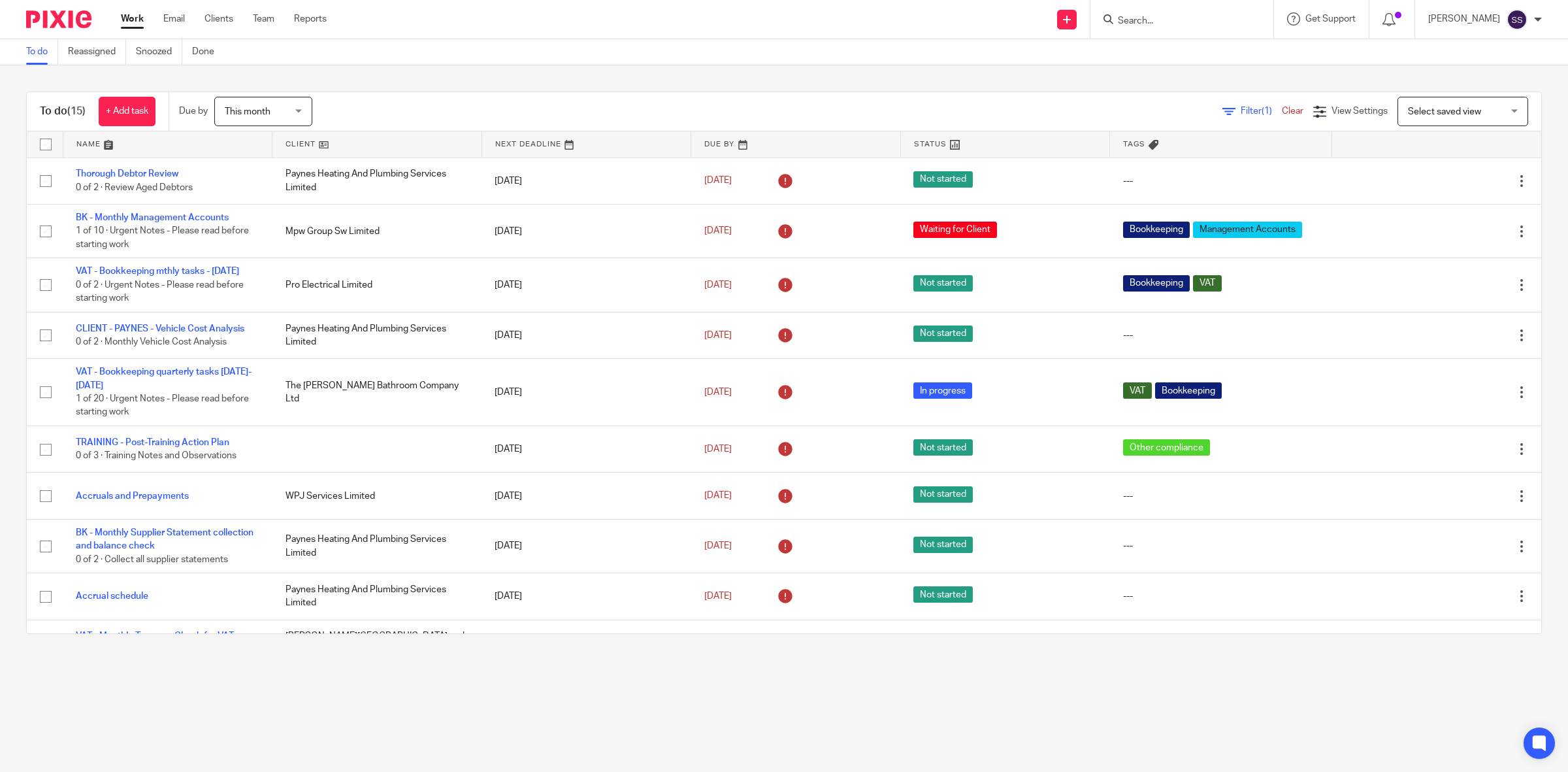
click at [796, 110] on div "Filter (1) Clear View Settings View Settings (1) Filters Clear Save Manage save…" at bounding box center [938, 111] width 1206 height 29
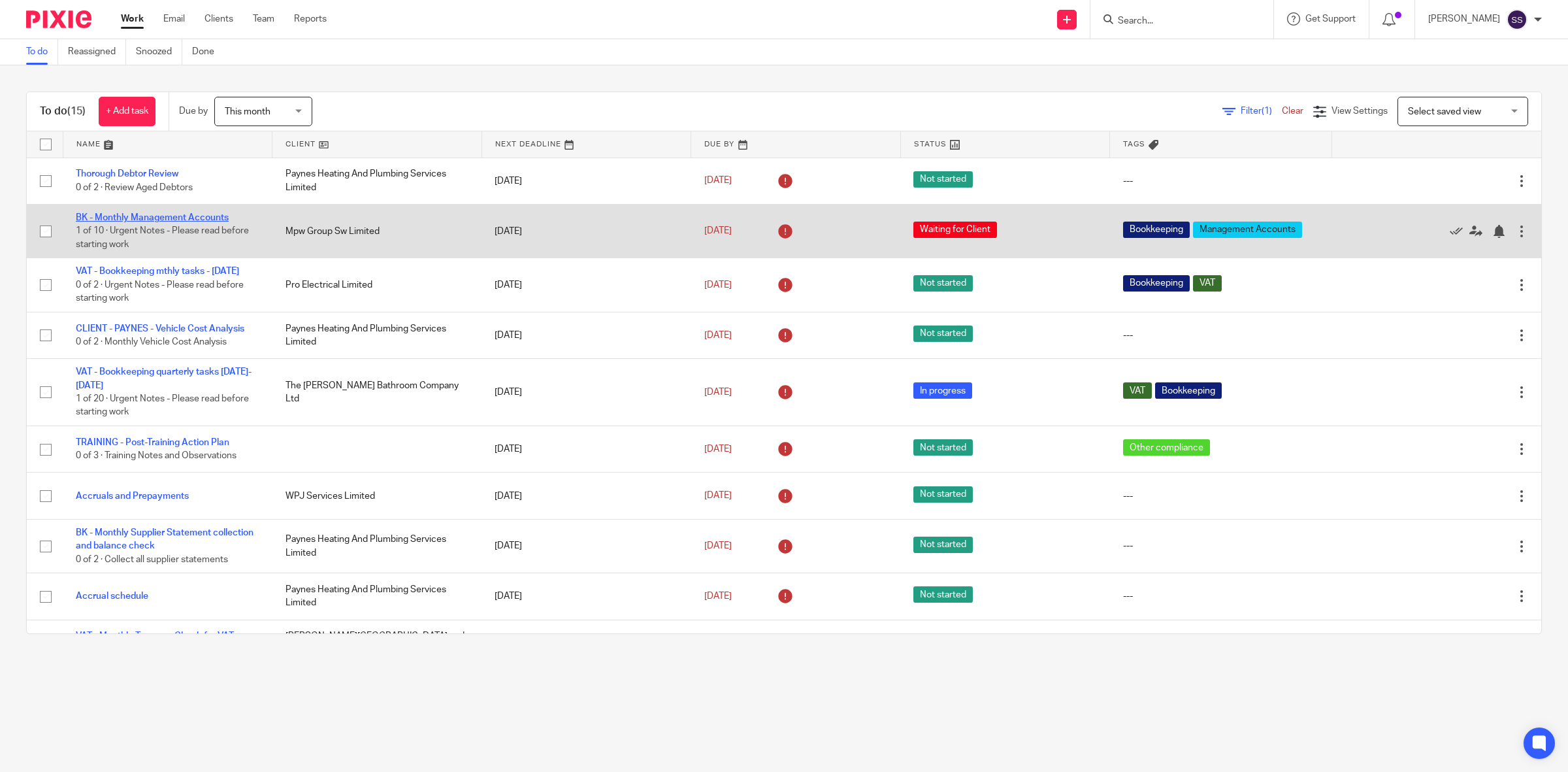
click at [157, 216] on link "BK - Monthly Management Accounts" at bounding box center [152, 217] width 153 height 9
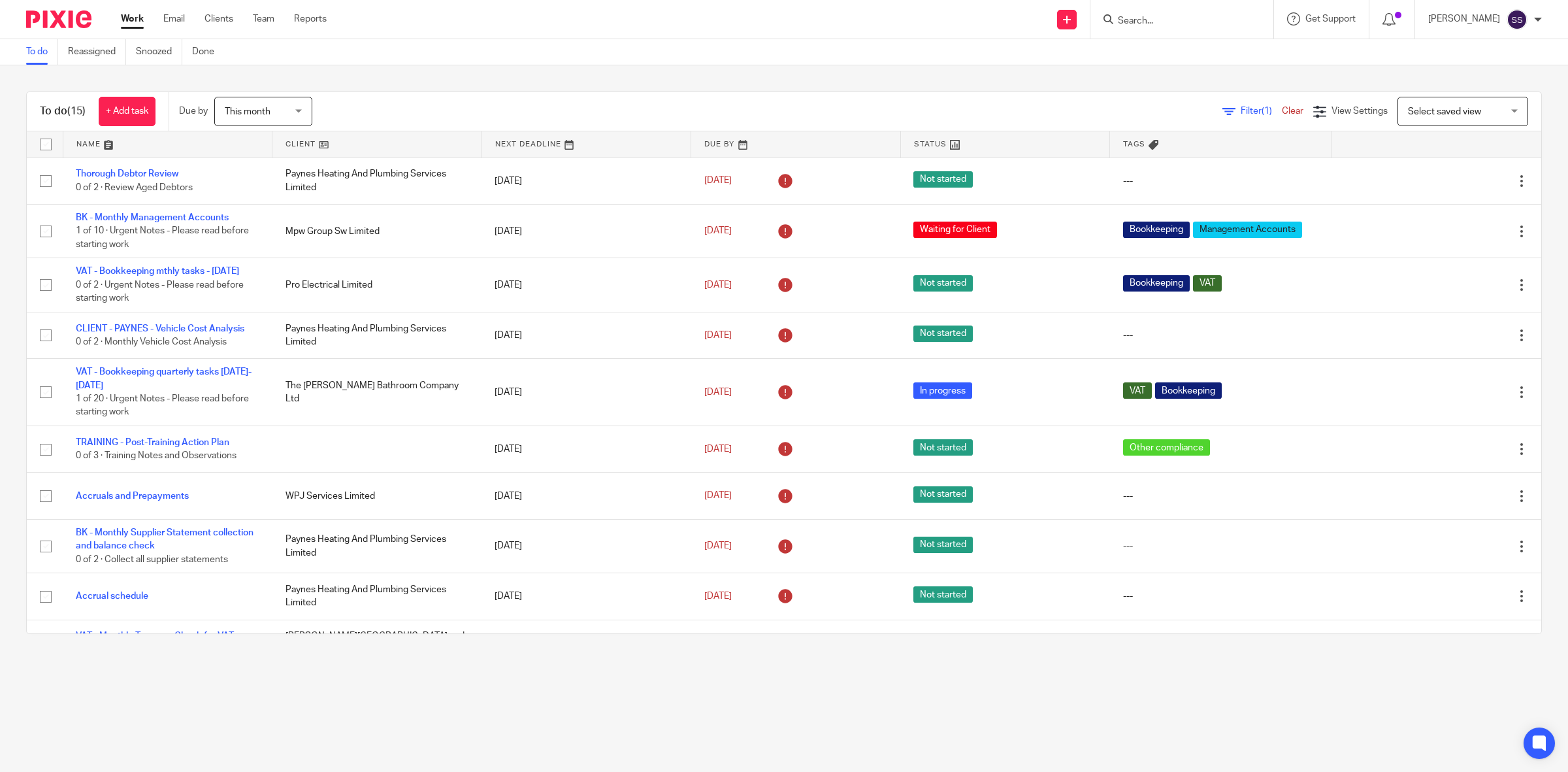
click at [295, 147] on link at bounding box center [376, 144] width 209 height 26
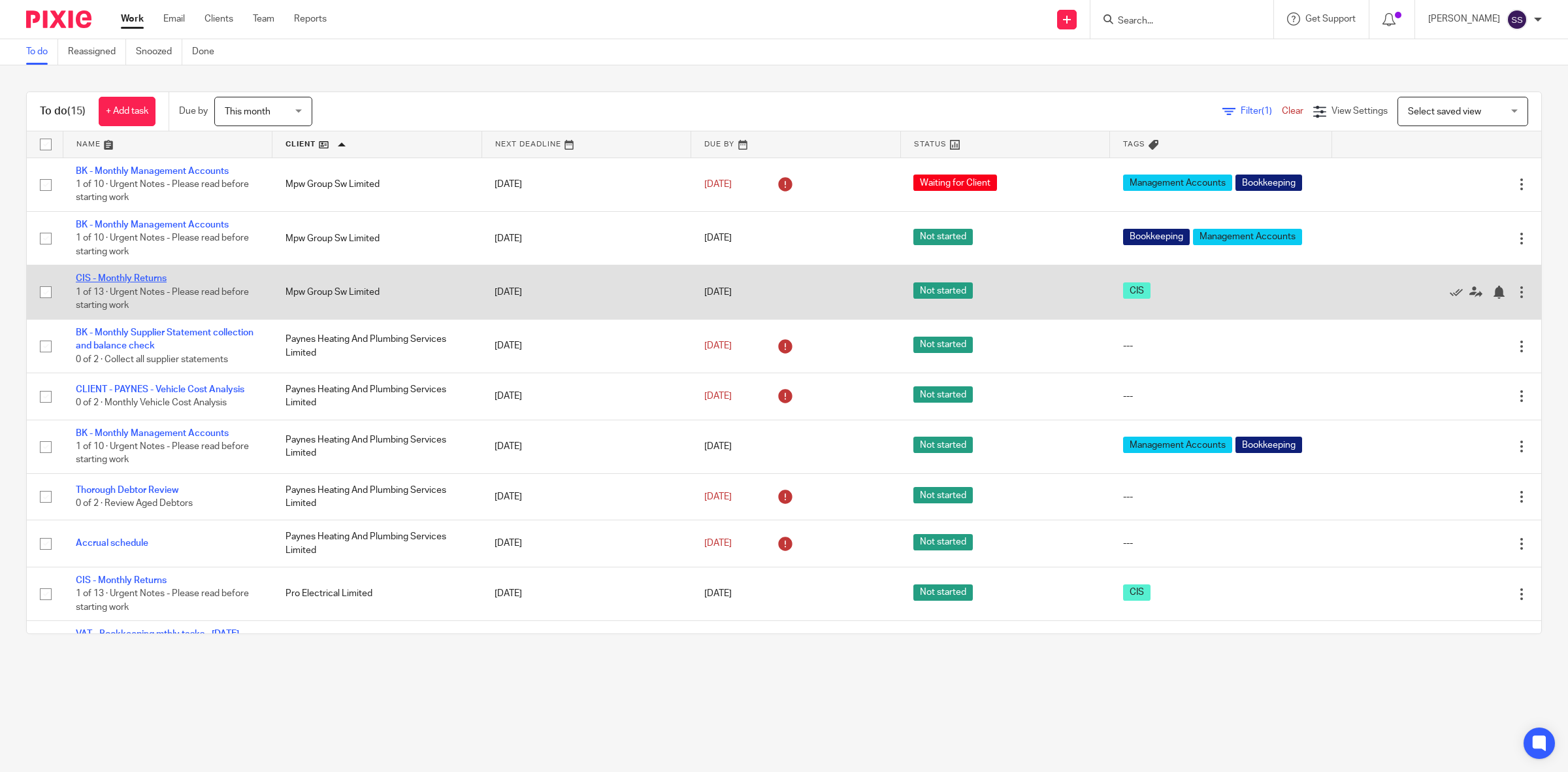
click at [116, 276] on link "CIS - Monthly Returns" at bounding box center [121, 278] width 91 height 9
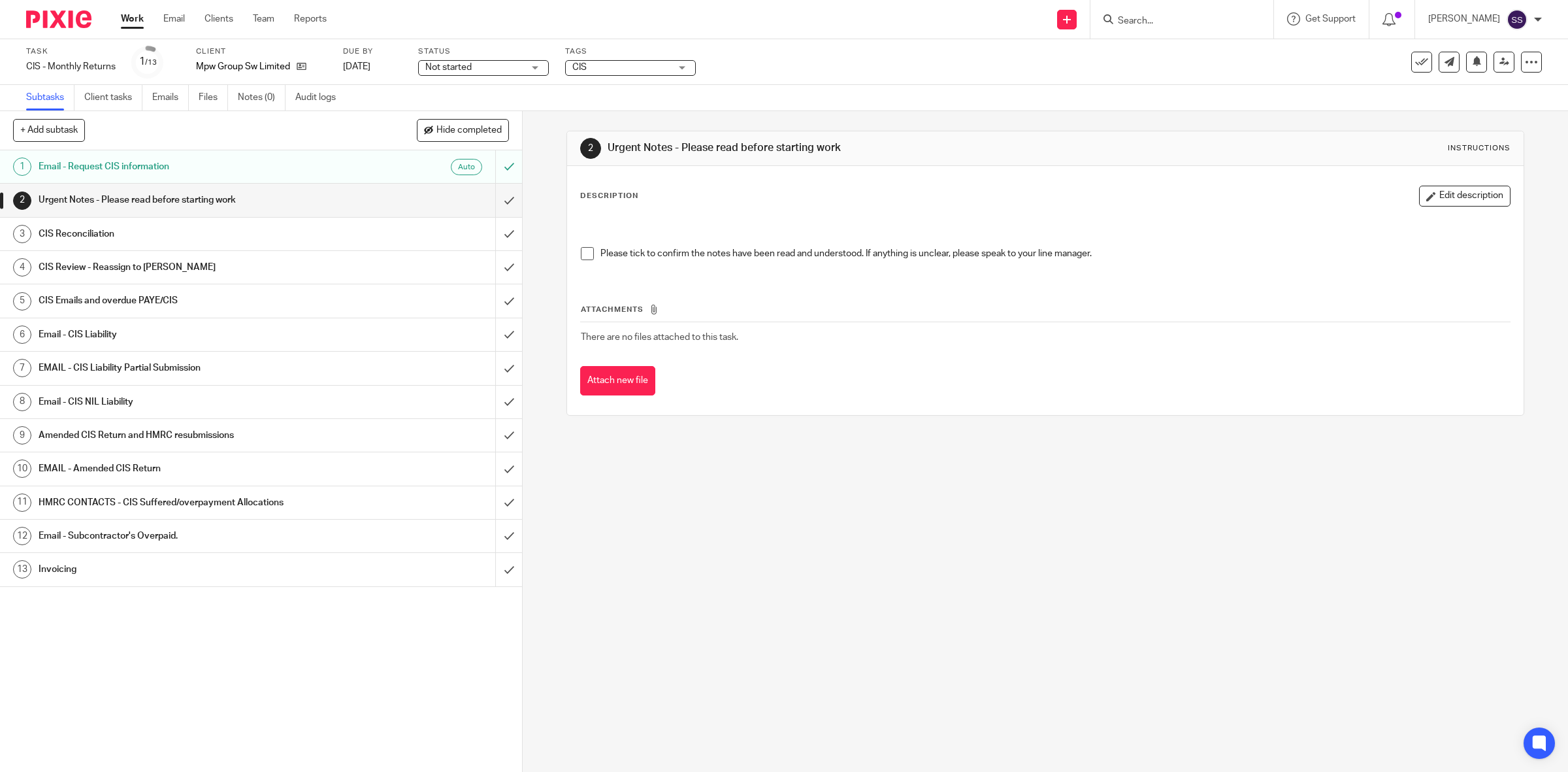
click at [500, 63] on span "Not started" at bounding box center [474, 67] width 98 height 14
click at [484, 138] on span "Waiting for Client" at bounding box center [462, 141] width 71 height 9
click at [124, 23] on link "Work" at bounding box center [132, 19] width 23 height 13
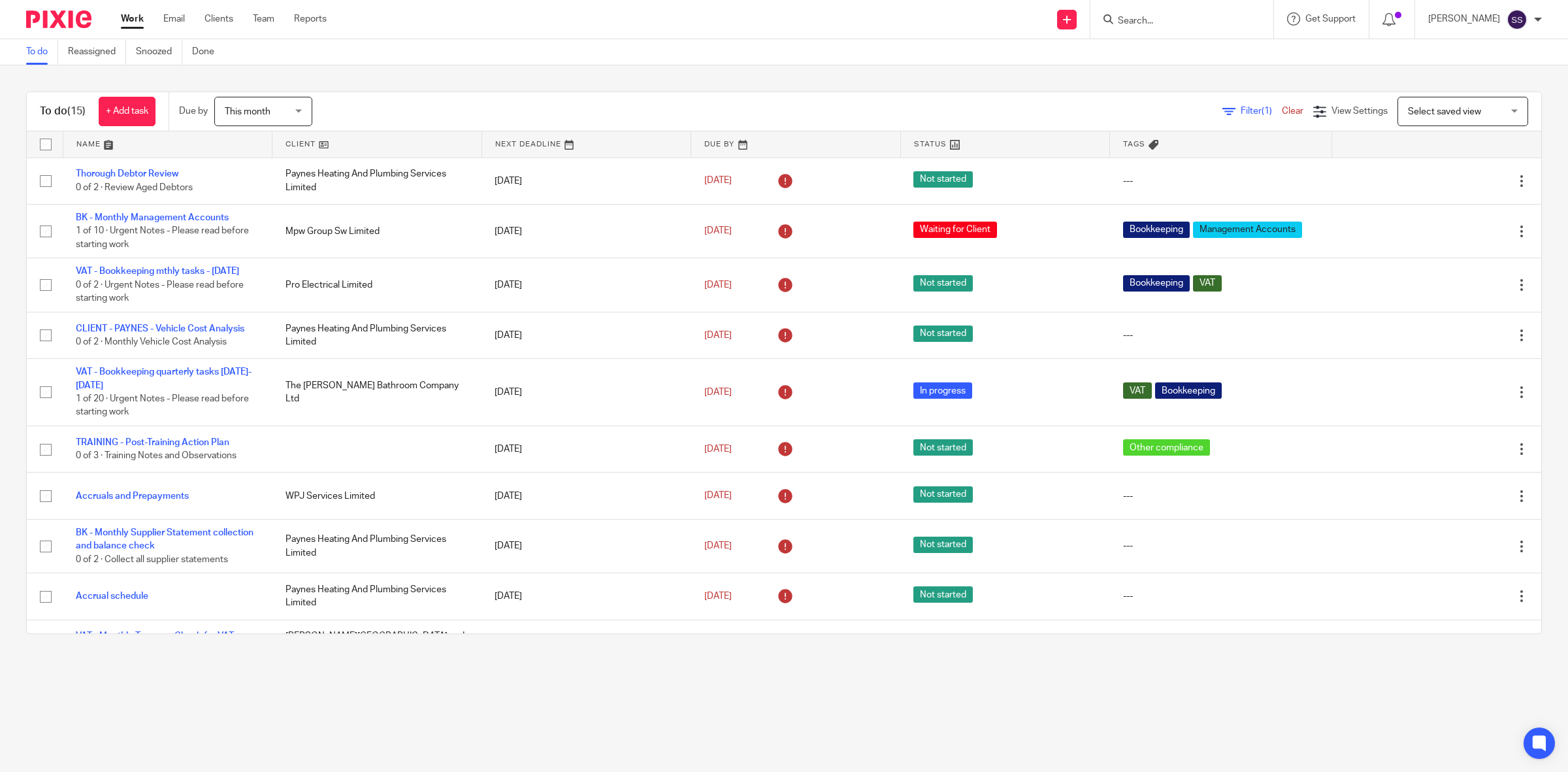
click at [286, 144] on link at bounding box center [376, 144] width 209 height 26
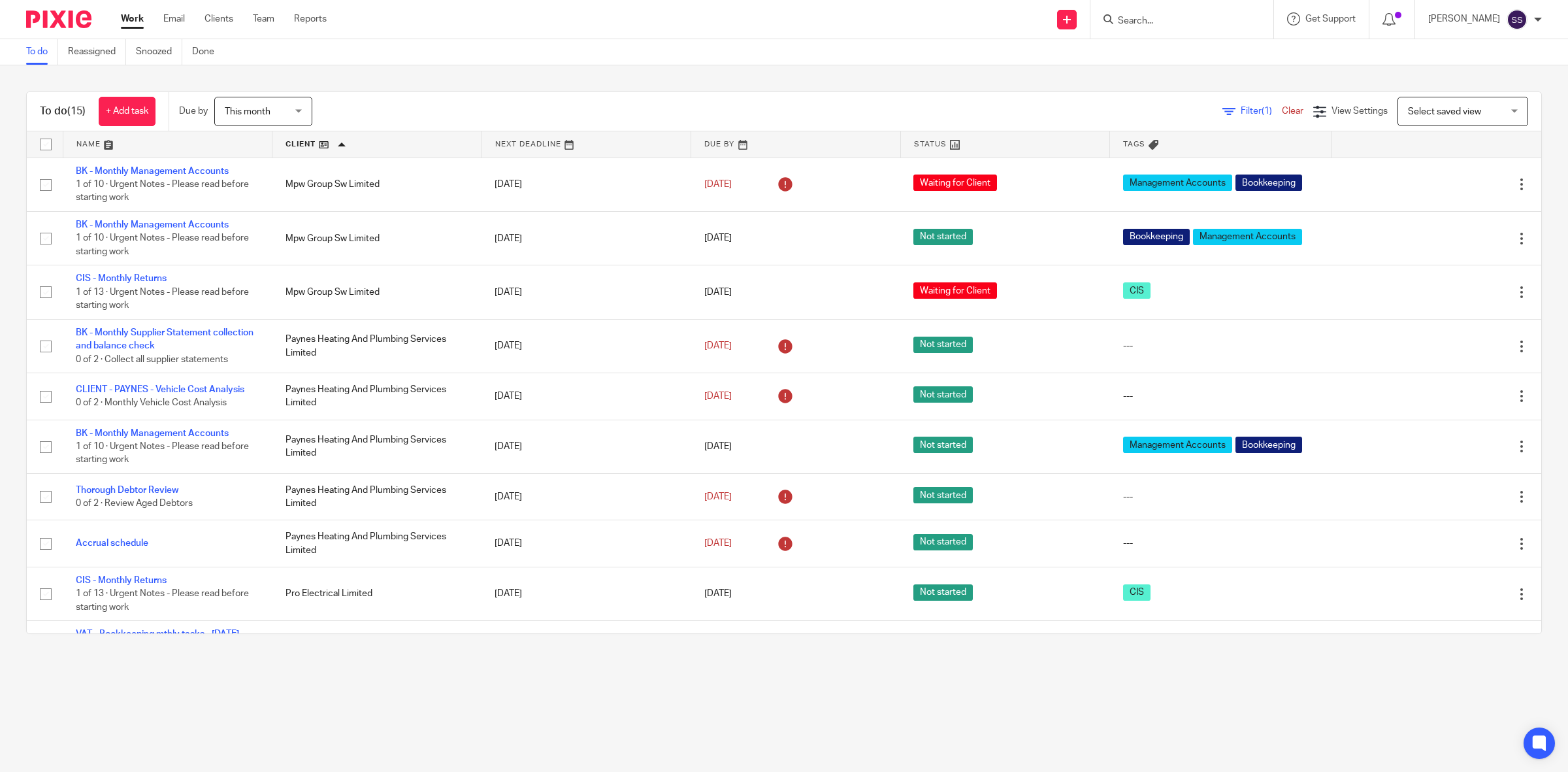
click at [530, 72] on div "To do (15) + Add task Due by This month This month [DATE] [DATE] This week Next…" at bounding box center [784, 362] width 1568 height 595
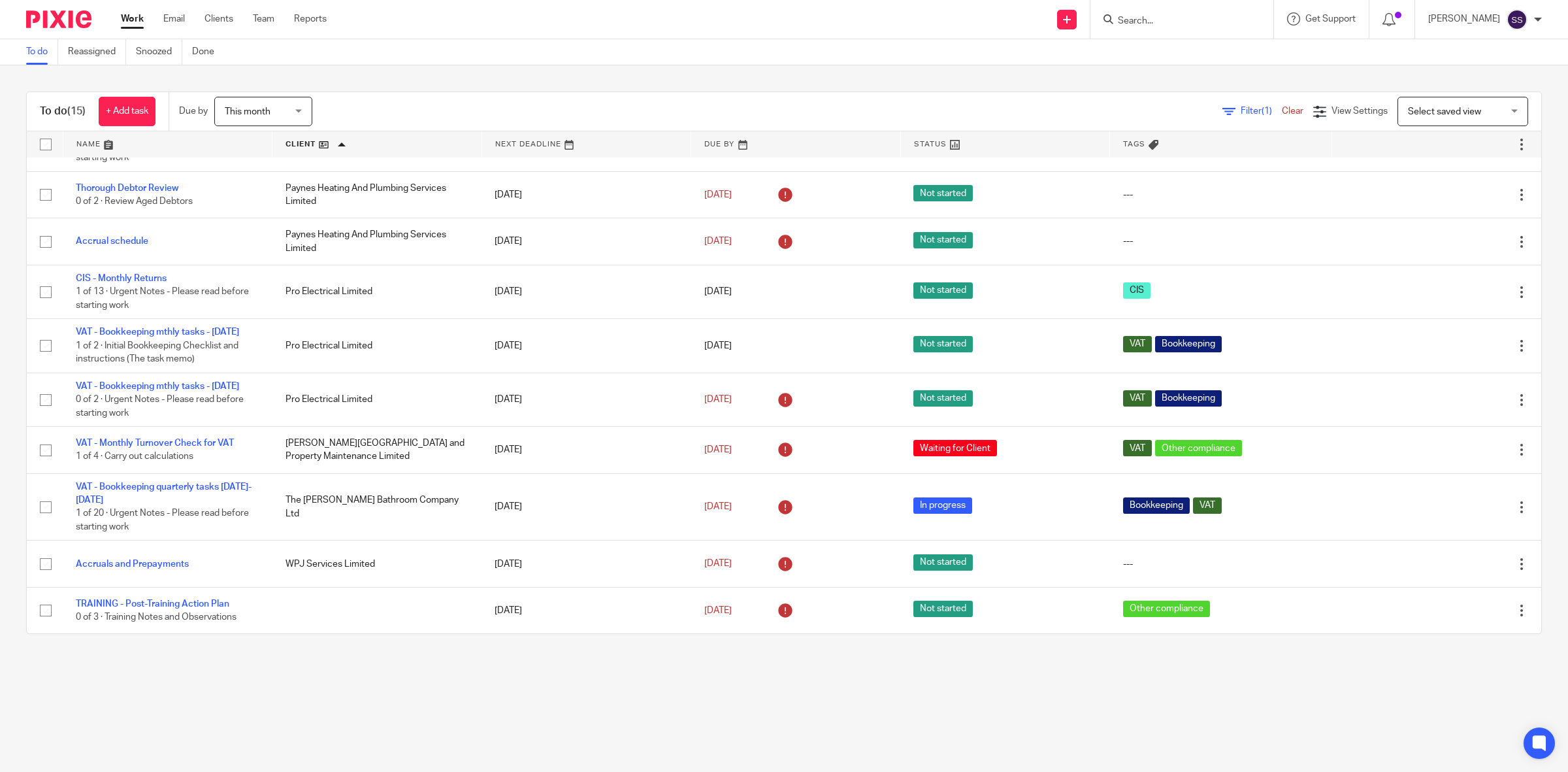
scroll to position [328, 0]
